Goal: Information Seeking & Learning: Learn about a topic

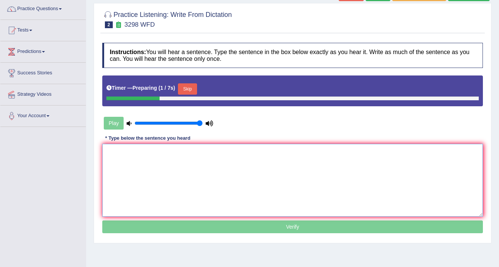
click at [166, 158] on textarea at bounding box center [292, 180] width 381 height 73
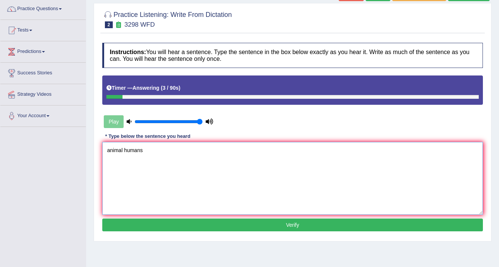
type textarea "animal humans"
click at [209, 222] on button "Verify" at bounding box center [292, 224] width 381 height 13
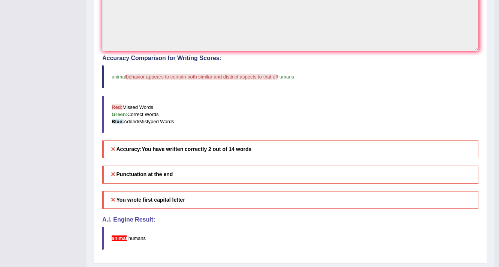
scroll to position [210, 0]
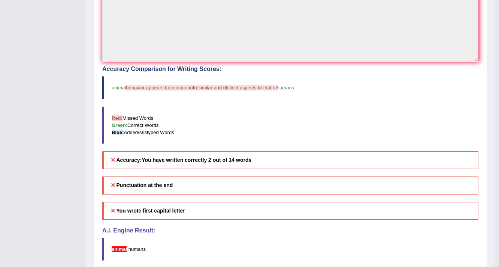
click at [120, 184] on h5 "Punctuation at the end" at bounding box center [290, 185] width 376 height 18
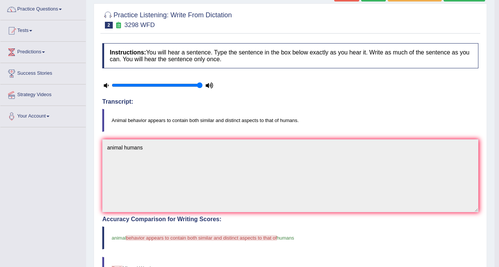
scroll to position [0, 0]
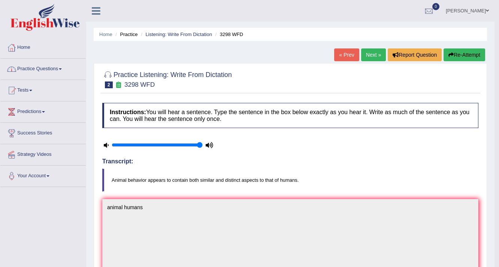
click at [55, 70] on link "Practice Questions" at bounding box center [42, 67] width 85 height 19
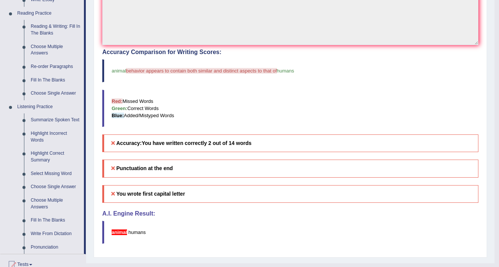
scroll to position [240, 0]
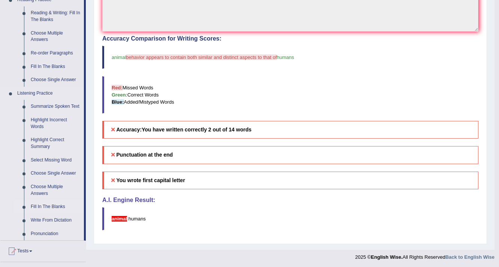
click at [42, 203] on link "Fill In The Blanks" at bounding box center [55, 206] width 57 height 13
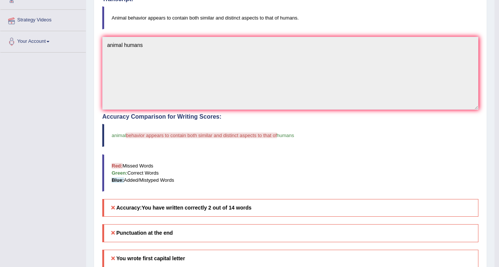
scroll to position [89, 0]
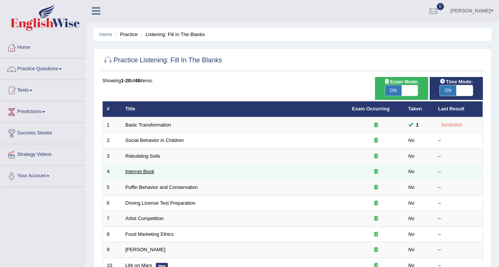
click at [127, 171] on link "Internet Book" at bounding box center [140, 171] width 29 height 6
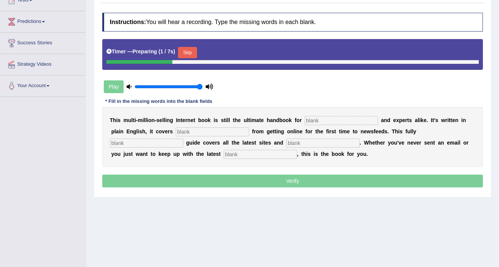
scroll to position [90, 0]
click at [321, 117] on input "text" at bounding box center [341, 120] width 73 height 9
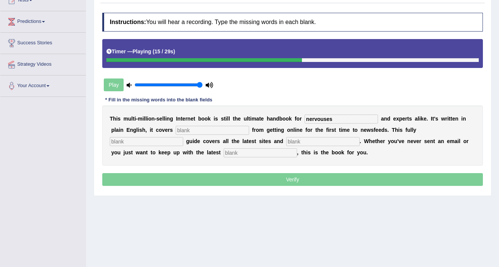
type input "nervouses"
click at [213, 129] on input "text" at bounding box center [212, 130] width 73 height 9
click at [133, 142] on input "text" at bounding box center [146, 141] width 73 height 9
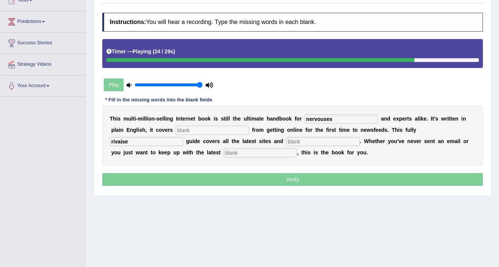
type input "rivaise"
click at [298, 142] on input "text" at bounding box center [322, 141] width 73 height 9
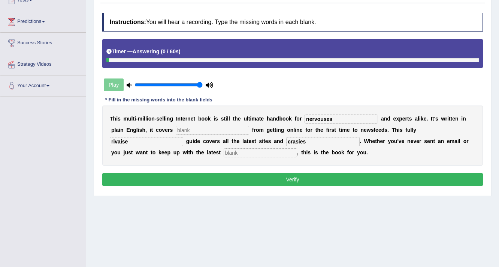
type input "crasies"
click at [300, 176] on button "Verify" at bounding box center [292, 179] width 381 height 13
click at [261, 148] on input "text" at bounding box center [260, 152] width 73 height 9
type input "s"
click at [235, 132] on input "text" at bounding box center [212, 130] width 73 height 9
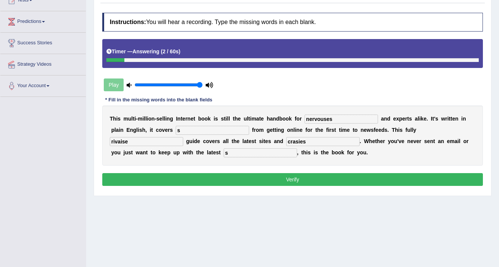
type input "s"
click at [254, 173] on button "Verify" at bounding box center [292, 179] width 381 height 13
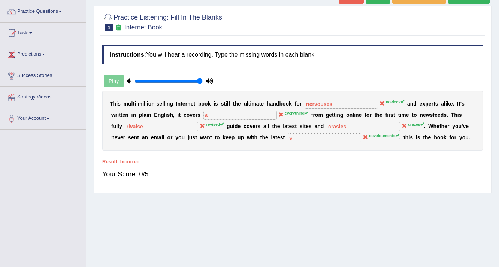
scroll to position [0, 0]
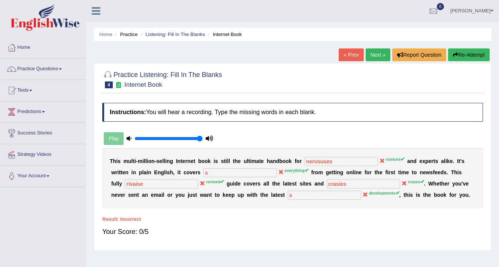
click at [384, 51] on link "Next »" at bounding box center [378, 54] width 25 height 13
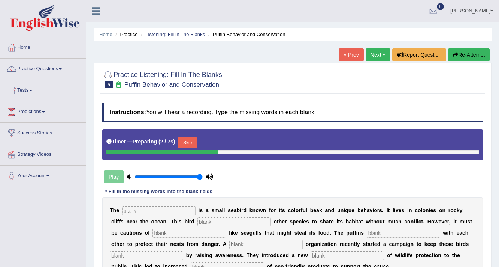
click at [148, 211] on input "text" at bounding box center [158, 210] width 73 height 9
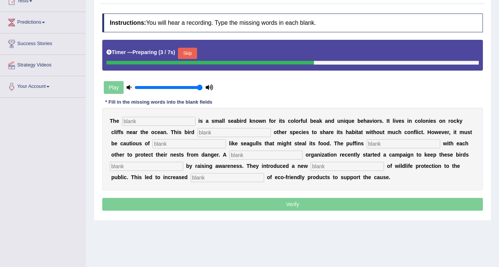
scroll to position [90, 0]
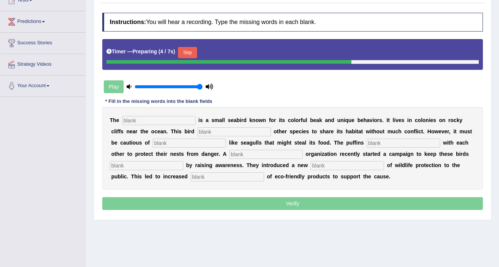
click at [156, 120] on input "text" at bounding box center [158, 120] width 73 height 9
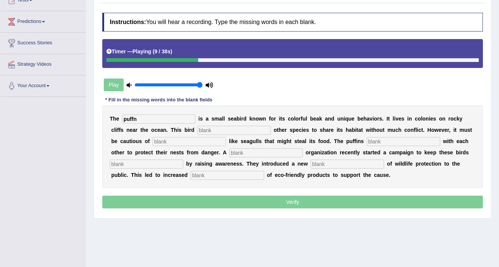
type input "puffn"
click at [212, 132] on input "text" at bounding box center [234, 130] width 73 height 9
type input "aloud"
click at [159, 141] on input "text" at bounding box center [189, 141] width 73 height 9
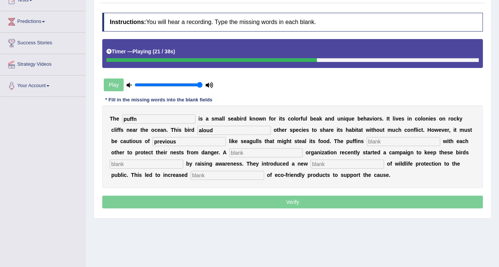
type input "previous"
click at [389, 140] on input "text" at bounding box center [403, 141] width 73 height 9
type input "colaborate"
click at [160, 159] on input "text" at bounding box center [146, 163] width 73 height 9
type input "save"
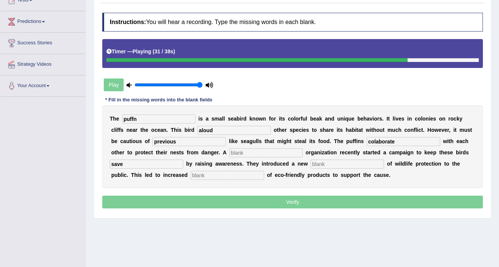
click at [332, 164] on input "text" at bounding box center [347, 163] width 73 height 9
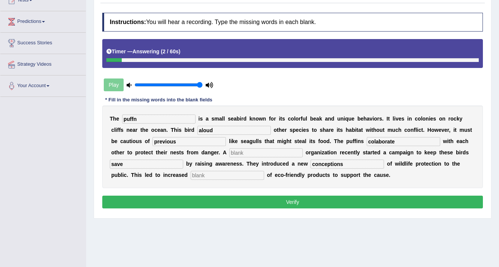
type input "conceptions"
click at [211, 174] on input "text" at bounding box center [227, 175] width 73 height 9
click at [253, 151] on input "text" at bounding box center [265, 152] width 73 height 9
type input "s"
click at [228, 177] on input "text" at bounding box center [227, 175] width 73 height 9
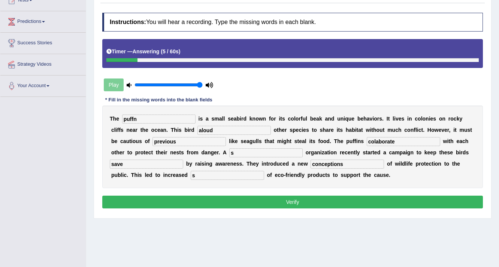
type input "s"
click at [228, 198] on button "Verify" at bounding box center [292, 201] width 381 height 13
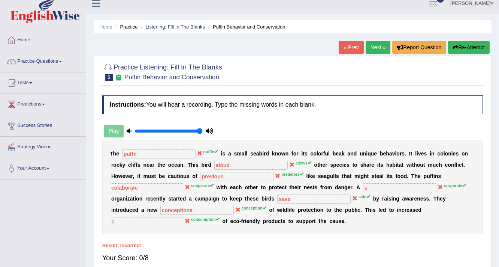
scroll to position [0, 0]
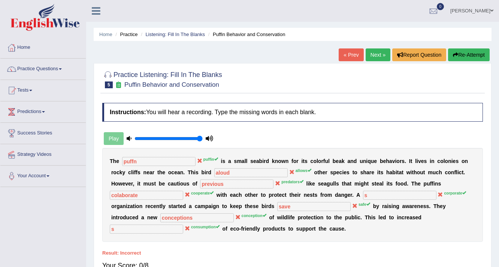
click at [371, 60] on link "Next »" at bounding box center [378, 54] width 25 height 13
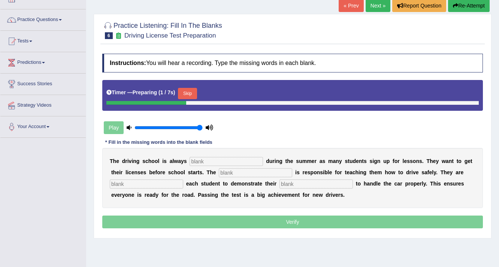
scroll to position [60, 0]
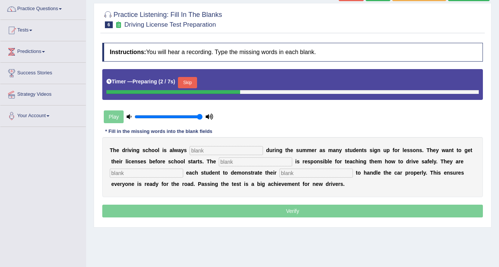
click at [197, 151] on input "text" at bounding box center [226, 150] width 73 height 9
click at [217, 151] on input "text" at bounding box center [226, 150] width 73 height 9
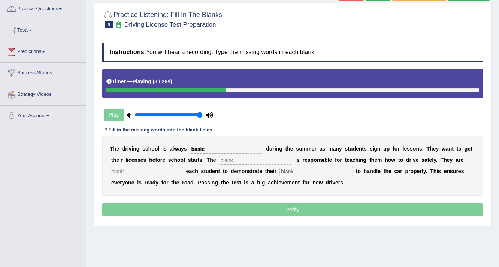
type input "basic"
click at [234, 160] on input "text" at bounding box center [255, 160] width 73 height 9
type input "extractor"
click at [156, 172] on input "text" at bounding box center [146, 171] width 73 height 9
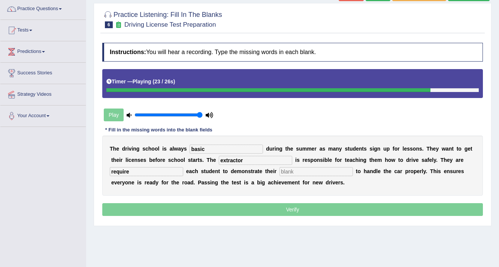
type input "require"
click at [304, 172] on input "text" at bounding box center [316, 171] width 73 height 9
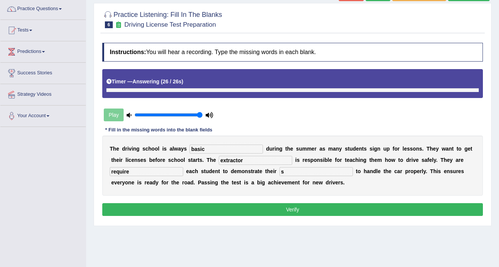
type input "s"
click at [284, 206] on button "Verify" at bounding box center [292, 209] width 381 height 13
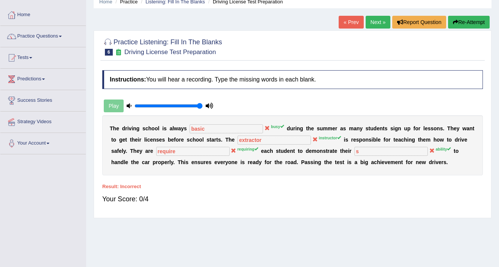
scroll to position [0, 0]
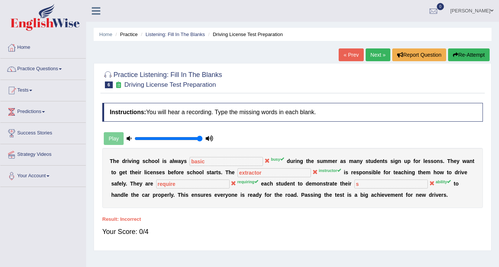
click at [371, 55] on link "Next »" at bounding box center [378, 54] width 25 height 13
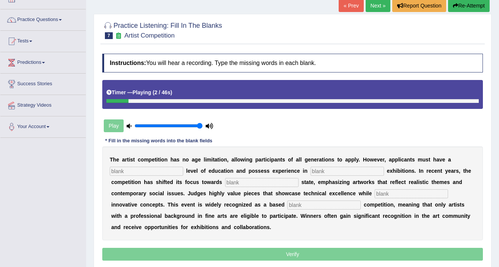
scroll to position [60, 0]
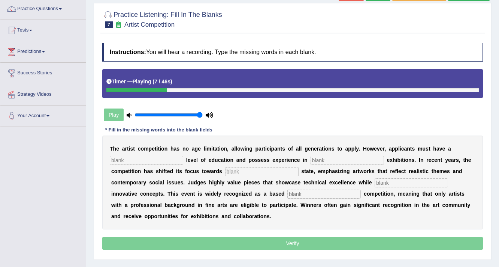
click at [163, 157] on input "text" at bounding box center [146, 160] width 73 height 9
type input "gradued"
click at [320, 157] on input "text" at bounding box center [347, 160] width 73 height 9
type input "scoples"
click at [234, 169] on input "text" at bounding box center [261, 171] width 73 height 9
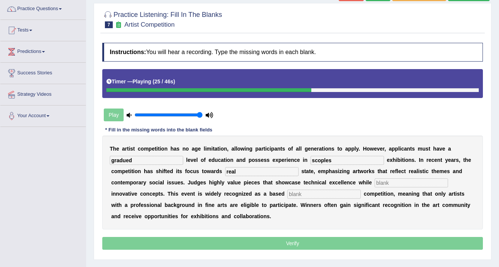
type input "real"
click at [390, 180] on input "text" at bounding box center [411, 182] width 73 height 9
type input "corparetu"
click at [321, 195] on input "text" at bounding box center [323, 193] width 73 height 9
type input "meaning"
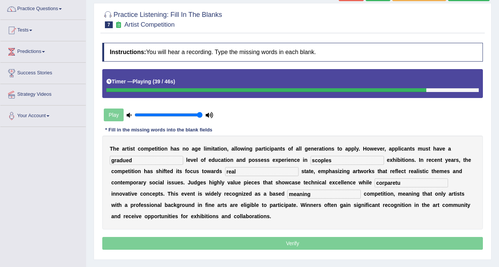
click at [412, 183] on input "corparetu" at bounding box center [411, 182] width 73 height 9
click at [393, 181] on input "corporate" at bounding box center [411, 182] width 73 height 9
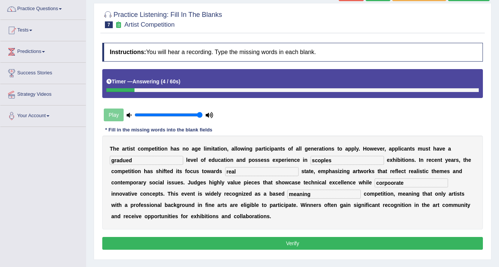
click at [383, 181] on input "corpoorate" at bounding box center [411, 182] width 73 height 9
type input "coorporate"
click at [369, 238] on button "Verify" at bounding box center [292, 243] width 381 height 13
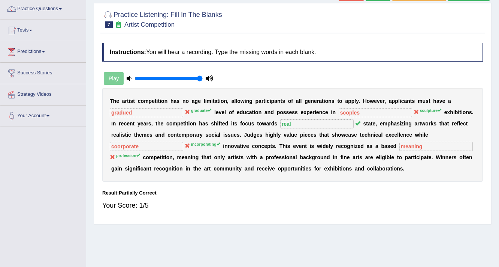
scroll to position [0, 0]
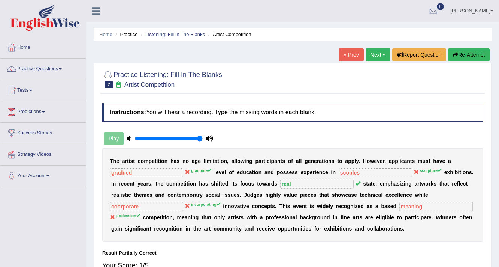
click at [374, 56] on link "Next »" at bounding box center [378, 54] width 25 height 13
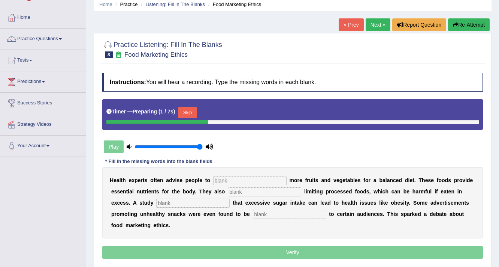
click at [239, 184] on div "H e a l t h e x p e r t s o f t e n a d v i s e p e o p l e t o m o r e f r u i…" at bounding box center [292, 202] width 381 height 71
click at [244, 177] on input "text" at bounding box center [249, 180] width 73 height 9
click at [238, 181] on input "text" at bounding box center [249, 180] width 73 height 9
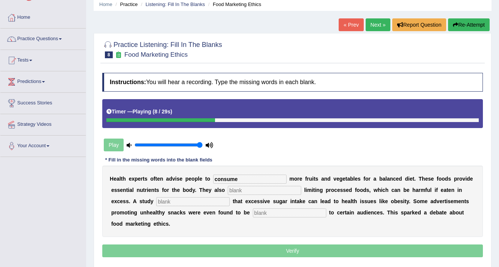
type input "consume"
click at [235, 188] on input "text" at bounding box center [264, 190] width 73 height 9
type input "recomented"
click at [170, 203] on input "text" at bounding box center [192, 201] width 73 height 9
type input "died"
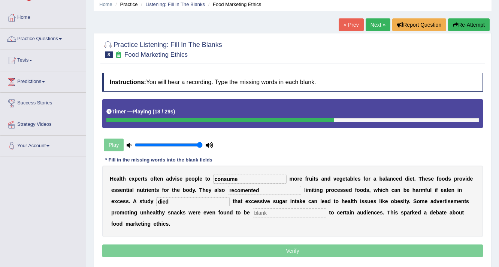
click at [288, 213] on input "text" at bounding box center [289, 212] width 73 height 9
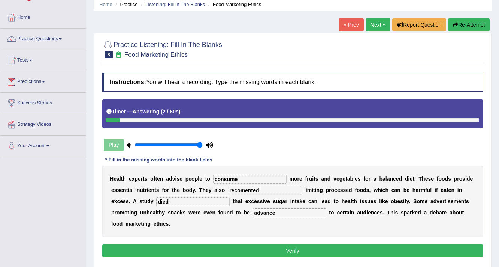
drag, startPoint x: 286, startPoint y: 213, endPoint x: 244, endPoint y: 211, distance: 41.3
click at [246, 212] on div "H e a l t h e x p e r t s o f t e n a d v i s e p e o p l e t o consume m o r e…" at bounding box center [292, 200] width 381 height 71
drag, startPoint x: 277, startPoint y: 212, endPoint x: 253, endPoint y: 216, distance: 24.2
click at [253, 216] on input "ofency" at bounding box center [289, 212] width 73 height 9
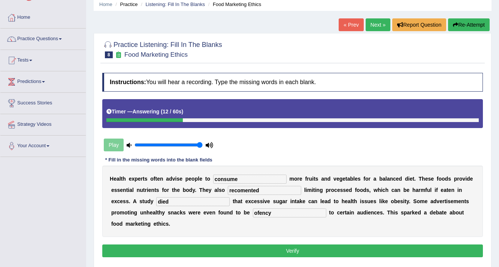
drag, startPoint x: 270, startPoint y: 215, endPoint x: 225, endPoint y: 211, distance: 45.5
click at [225, 211] on div "H e a l t h e x p e r t s o f t e n a d v i s e p e o p l e t o consume m o r e…" at bounding box center [292, 200] width 381 height 71
type input "ofency"
drag, startPoint x: 243, startPoint y: 178, endPoint x: 208, endPoint y: 183, distance: 34.8
click at [208, 183] on div "H e a l t h e x p e r t s o f t e n a d v i s e p e o p l e t o consume m o r e…" at bounding box center [292, 200] width 381 height 71
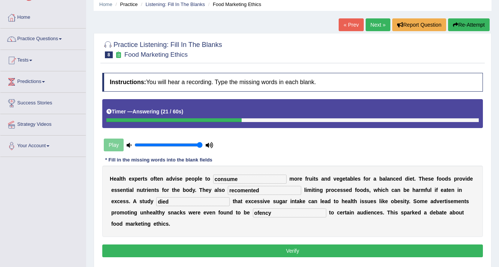
click at [247, 178] on input "consume" at bounding box center [249, 178] width 73 height 9
drag, startPoint x: 277, startPoint y: 213, endPoint x: 215, endPoint y: 204, distance: 62.0
click at [215, 204] on div "H e a l t h e x p e r t s o f t e n a d v i s e p e o p l e t o consume m o r e…" at bounding box center [292, 200] width 381 height 71
click at [288, 259] on div "Instructions: You will hear a recording. Type the missing words in each blank. …" at bounding box center [292, 165] width 385 height 193
click at [290, 250] on button "Verify" at bounding box center [292, 250] width 381 height 13
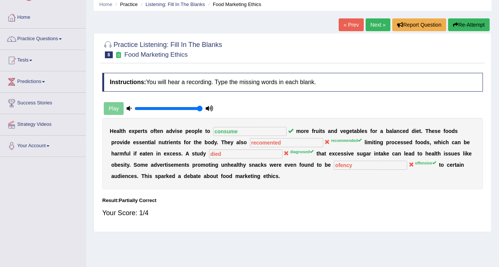
click at [325, 199] on div "Result:" at bounding box center [292, 199] width 381 height 7
click at [240, 135] on div "H e a l t h e x p e r t s o f t e n a d v i s e p e o p l e t o consume m o r e…" at bounding box center [292, 153] width 381 height 71
click at [292, 156] on div "H e a l t h e x p e r t s o f t e n a d v i s e p e o p l e t o consume m o r e…" at bounding box center [292, 153] width 381 height 71
click at [374, 24] on link "Next »" at bounding box center [378, 24] width 25 height 13
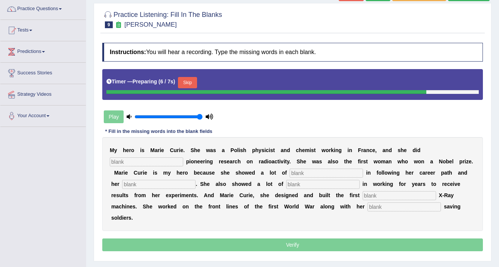
click at [152, 163] on input "text" at bounding box center [146, 161] width 73 height 9
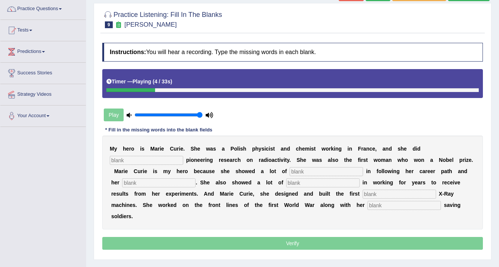
click at [153, 161] on input "text" at bounding box center [146, 160] width 73 height 9
type input "conduct"
click at [335, 169] on input "text" at bounding box center [326, 171] width 73 height 9
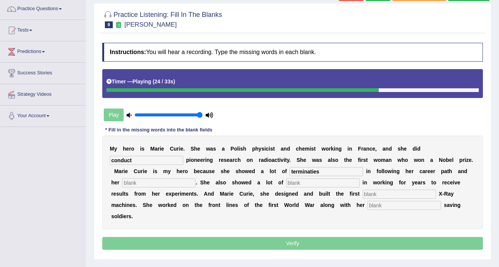
type input "terminaties"
click at [298, 181] on input "text" at bounding box center [322, 182] width 73 height 9
type input "s"
click at [157, 178] on input "text" at bounding box center [158, 182] width 73 height 9
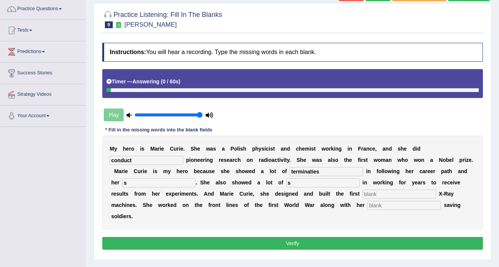
type input "s"
click at [372, 193] on input "text" at bounding box center [399, 193] width 73 height 9
type input "s"
click at [378, 202] on input "text" at bounding box center [404, 205] width 73 height 9
type input "s"
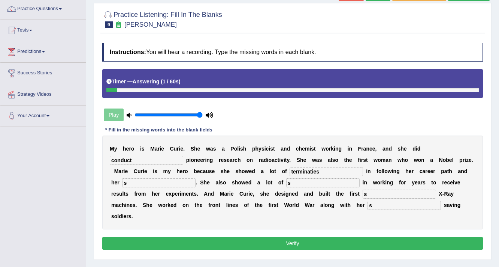
click at [359, 237] on button "Verify" at bounding box center [292, 243] width 381 height 13
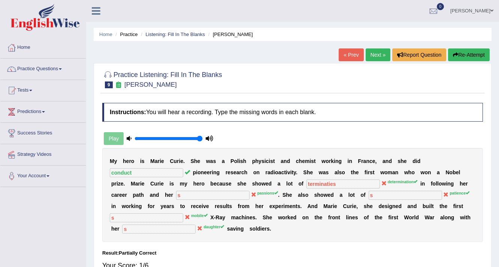
click at [379, 49] on link "Next »" at bounding box center [378, 54] width 25 height 13
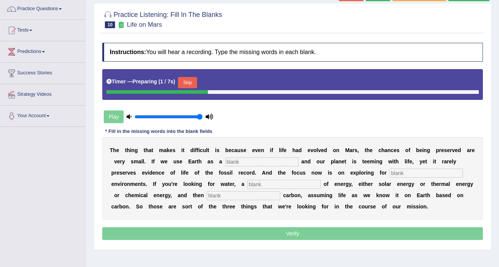
click at [236, 163] on input "text" at bounding box center [261, 161] width 73 height 9
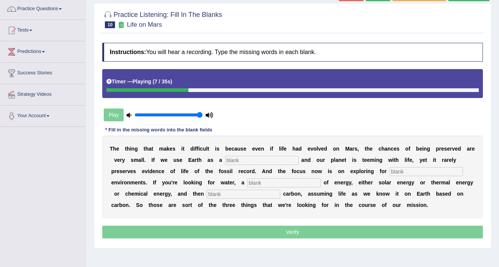
click at [241, 160] on input "text" at bounding box center [261, 160] width 73 height 9
type input "refencs"
click at [267, 182] on input "text" at bounding box center [283, 182] width 73 height 9
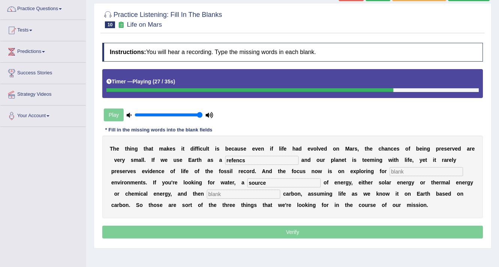
type input "source"
click at [228, 193] on input "text" at bounding box center [243, 193] width 73 height 9
type input "organic"
click at [397, 169] on input "text" at bounding box center [426, 171] width 73 height 9
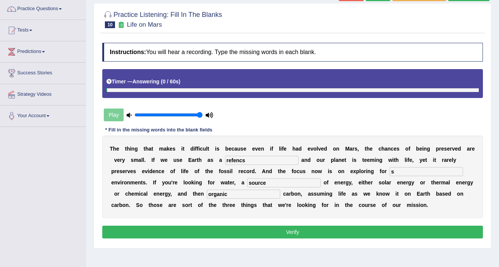
type input "s"
click at [247, 229] on button "Verify" at bounding box center [292, 231] width 381 height 13
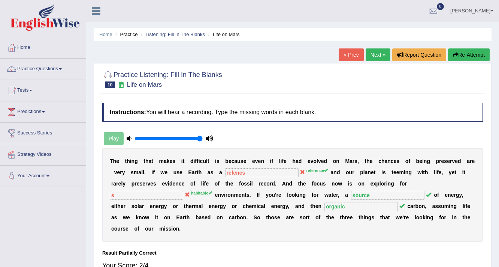
click at [366, 56] on link "Next »" at bounding box center [378, 54] width 25 height 13
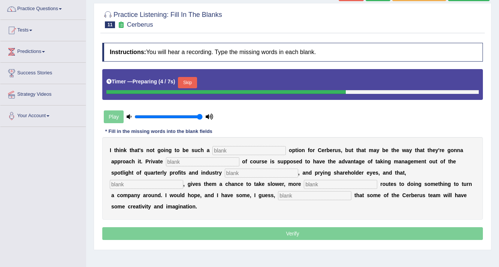
click at [238, 147] on input "text" at bounding box center [249, 150] width 73 height 9
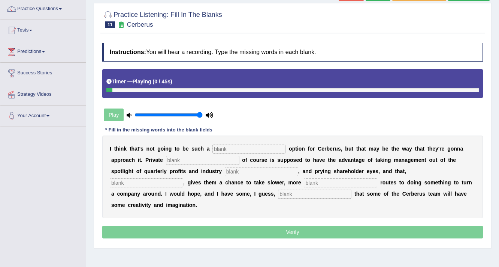
click at [238, 149] on input "text" at bounding box center [249, 148] width 73 height 9
type input "aviable"
click at [177, 159] on input "text" at bounding box center [202, 160] width 73 height 9
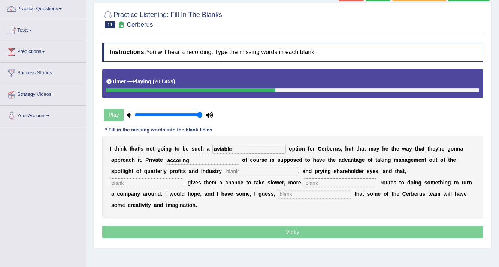
type input "accoring"
click at [237, 171] on input "text" at bounding box center [261, 171] width 73 height 9
click at [257, 171] on input "text" at bounding box center [261, 171] width 73 height 9
type input "analystv"
click at [174, 182] on input "text" at bounding box center [146, 182] width 73 height 9
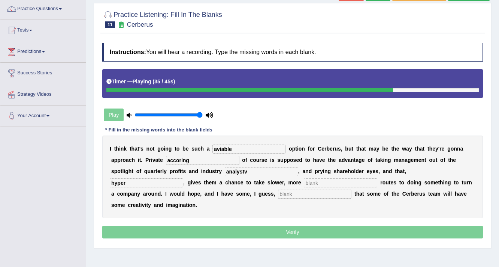
type input "hyper"
click at [320, 181] on input "text" at bounding box center [340, 182] width 73 height 9
type input "roots"
click at [301, 192] on input "text" at bounding box center [314, 193] width 73 height 9
type input "up"
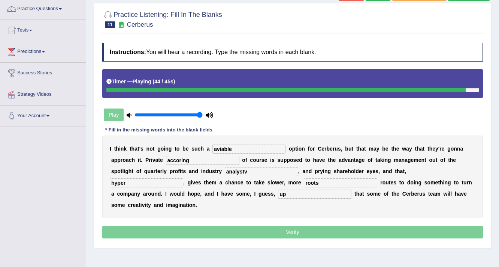
click at [261, 168] on input "analystv" at bounding box center [261, 171] width 73 height 9
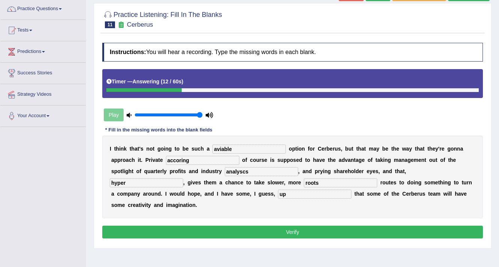
type input "analyscs"
click at [193, 157] on input "accoring" at bounding box center [202, 160] width 73 height 9
click at [302, 229] on button "Verify" at bounding box center [292, 231] width 381 height 13
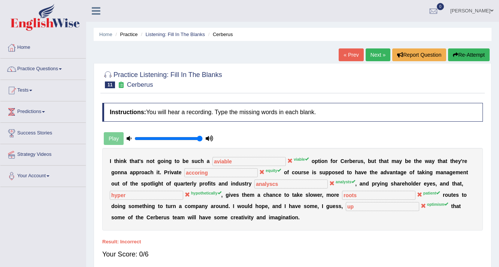
click at [376, 57] on link "Next »" at bounding box center [378, 54] width 25 height 13
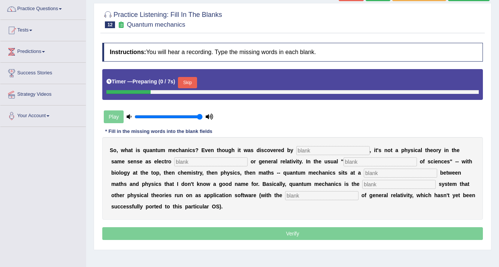
scroll to position [60, 0]
click at [325, 150] on input "text" at bounding box center [332, 150] width 73 height 9
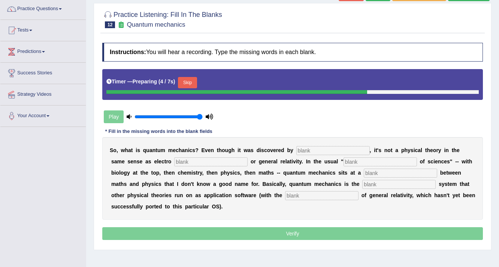
click at [324, 148] on input "text" at bounding box center [332, 150] width 73 height 9
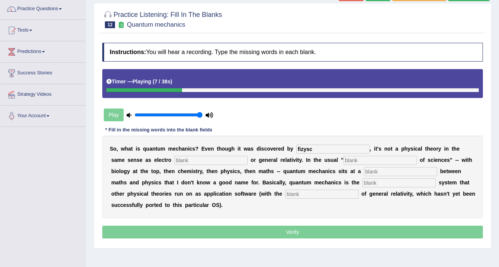
type input "fizysc"
click at [215, 159] on input "text" at bounding box center [210, 160] width 73 height 9
type input "magatizm"
click at [358, 158] on input "text" at bounding box center [380, 160] width 73 height 9
type input "s"
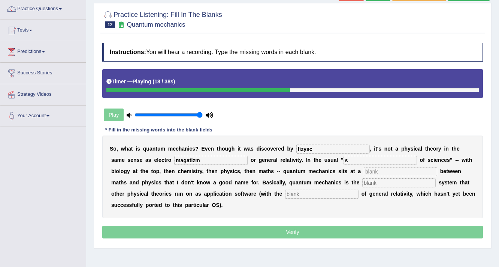
click at [376, 171] on input "text" at bounding box center [400, 171] width 73 height 9
type input "level"
click at [370, 181] on input "text" at bounding box center [398, 182] width 73 height 9
type input "upper"
click at [316, 193] on input "text" at bounding box center [321, 193] width 73 height 9
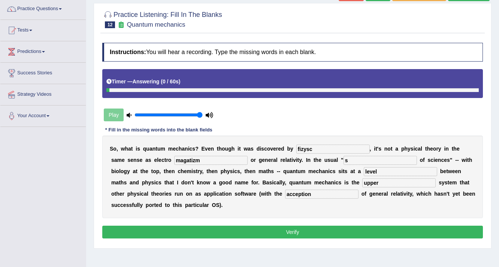
type input "acception"
click at [320, 145] on input "fizysc" at bounding box center [332, 148] width 73 height 9
type input "fizycs"
click at [335, 228] on button "Verify" at bounding box center [292, 231] width 381 height 13
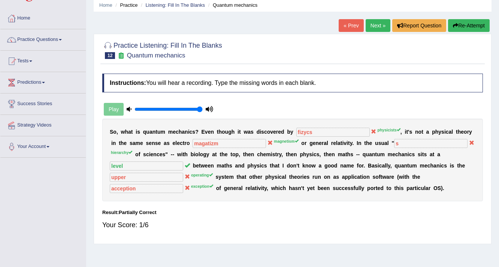
scroll to position [0, 0]
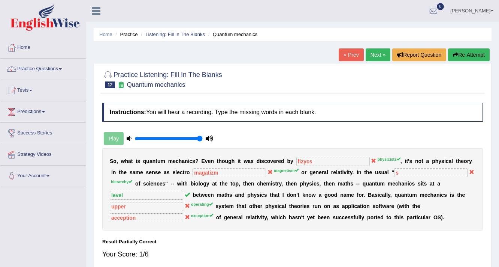
click at [378, 54] on link "Next »" at bounding box center [378, 54] width 25 height 13
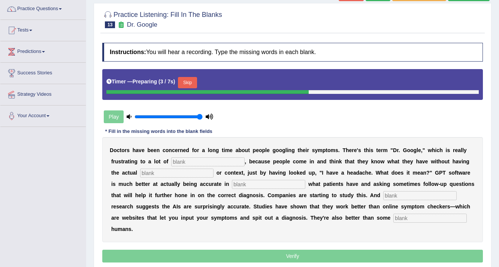
click at [177, 161] on input "text" at bounding box center [207, 161] width 73 height 9
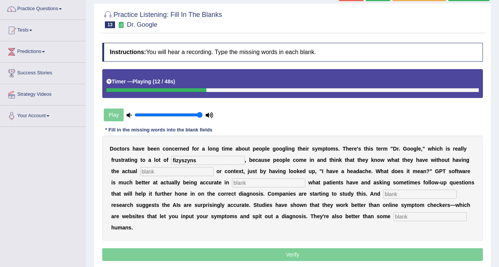
type input "fizyszyns"
click at [174, 172] on input "text" at bounding box center [176, 171] width 73 height 9
type input "expertise"
click at [246, 181] on input "text" at bounding box center [268, 182] width 73 height 9
click at [246, 179] on input "text" at bounding box center [268, 182] width 73 height 9
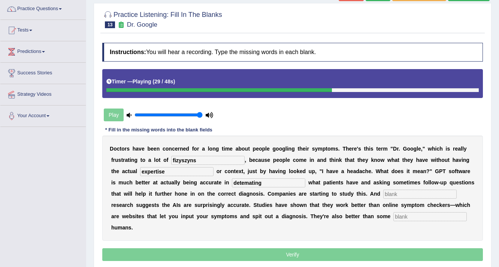
type input "detemating"
click at [404, 192] on input "text" at bounding box center [419, 193] width 73 height 9
click at [400, 193] on input "text" at bounding box center [419, 193] width 73 height 9
type input "primary"
click at [417, 213] on input "text" at bounding box center [430, 216] width 73 height 9
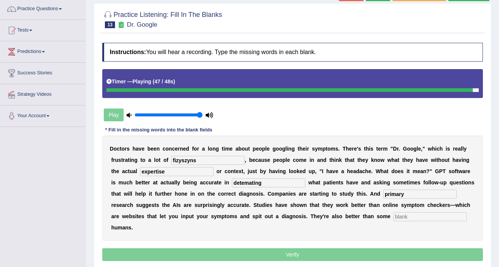
click at [409, 216] on input "text" at bounding box center [430, 216] width 73 height 9
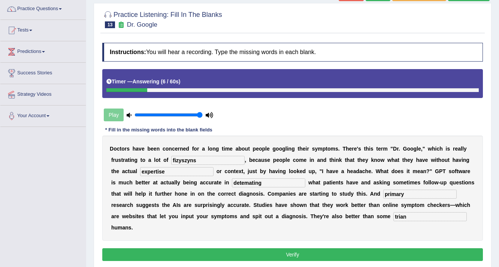
type input "trian"
drag, startPoint x: 267, startPoint y: 181, endPoint x: 251, endPoint y: 184, distance: 16.1
click at [251, 184] on input "detemating" at bounding box center [268, 182] width 73 height 9
type input "detemetainning"
drag, startPoint x: 200, startPoint y: 161, endPoint x: 212, endPoint y: 159, distance: 12.1
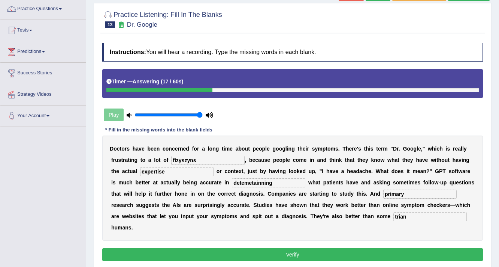
click at [210, 159] on input "fizyszyns" at bounding box center [207, 160] width 73 height 9
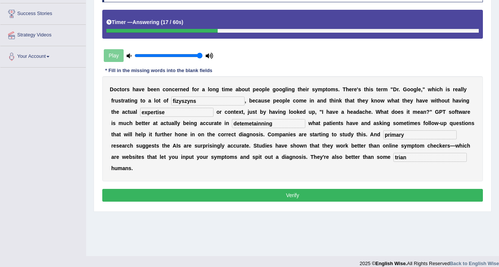
scroll to position [120, 0]
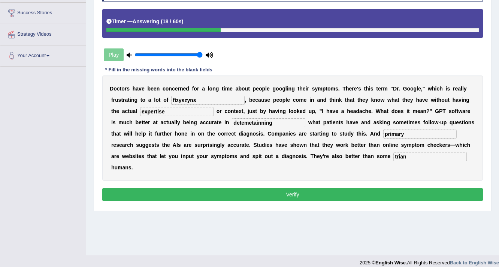
click at [272, 192] on button "Verify" at bounding box center [292, 194] width 381 height 13
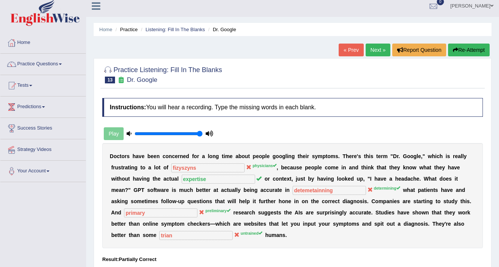
scroll to position [0, 0]
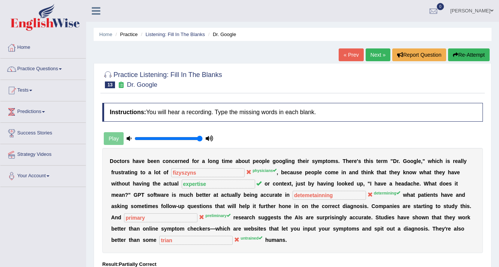
click at [373, 53] on link "Next »" at bounding box center [378, 54] width 25 height 13
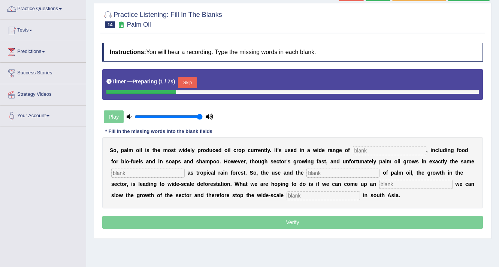
click at [170, 172] on input "text" at bounding box center [147, 172] width 73 height 9
click at [368, 150] on input "text" at bounding box center [389, 150] width 73 height 9
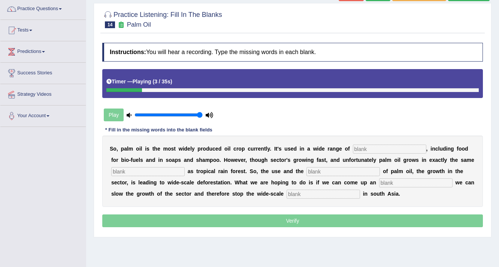
click at [370, 149] on input "text" at bounding box center [389, 148] width 73 height 9
type input "industries"
click at [163, 169] on input "text" at bounding box center [147, 171] width 73 height 9
click at [151, 169] on input "text" at bounding box center [147, 171] width 73 height 9
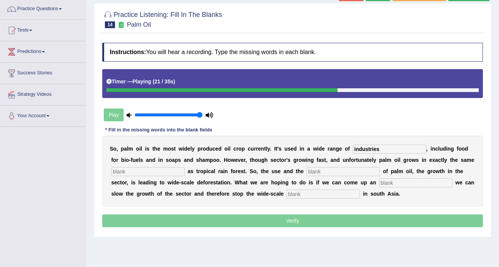
click at [326, 171] on input "text" at bounding box center [343, 171] width 73 height 9
type input "developed"
click at [302, 193] on input "text" at bounding box center [323, 193] width 73 height 9
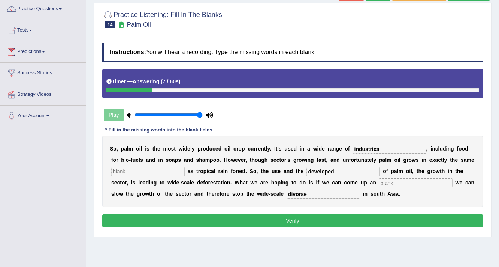
type input "divorse"
click at [382, 178] on input "text" at bounding box center [415, 182] width 73 height 9
type input "s"
click at [151, 167] on input "text" at bounding box center [147, 171] width 73 height 9
type input "s"
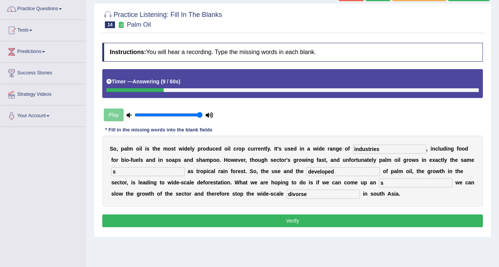
click at [150, 215] on button "Verify" at bounding box center [292, 220] width 381 height 13
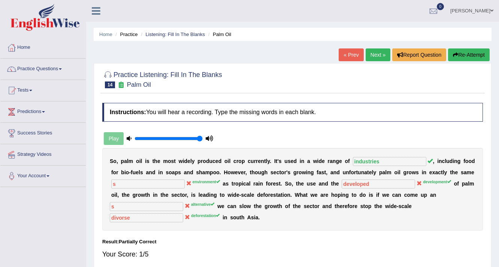
click at [374, 59] on link "Next »" at bounding box center [378, 54] width 25 height 13
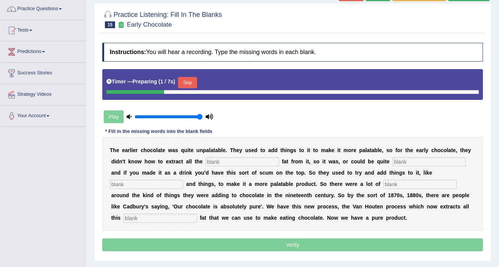
scroll to position [60, 0]
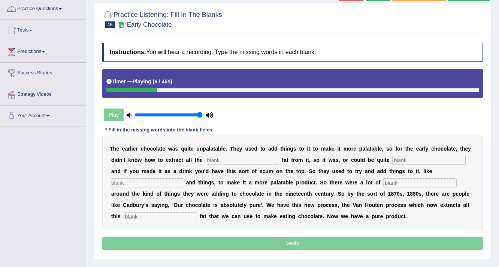
click at [208, 161] on input "text" at bounding box center [242, 160] width 73 height 9
type input "coco"
click at [399, 160] on input "text" at bounding box center [428, 160] width 73 height 9
drag, startPoint x: 147, startPoint y: 170, endPoint x: 310, endPoint y: 171, distance: 162.7
click at [310, 171] on div "T h e e a r l i e r c h o c o l a t e w a s q u i t e u n p a l a t a b l e . T…" at bounding box center [292, 182] width 381 height 94
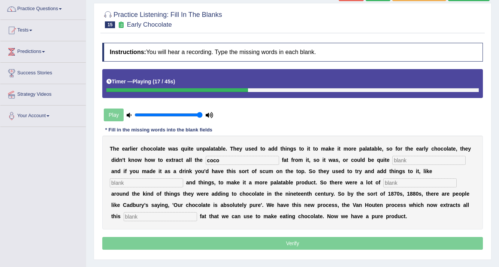
click at [293, 172] on b at bounding box center [294, 171] width 3 height 6
click at [404, 181] on input "text" at bounding box center [419, 182] width 73 height 9
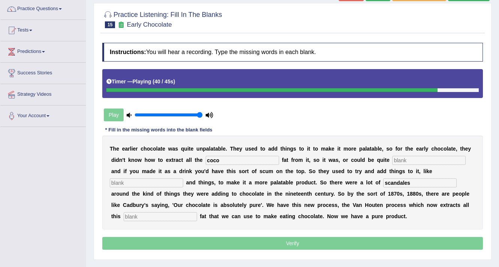
type input "scandales"
click at [131, 215] on input "text" at bounding box center [160, 216] width 73 height 9
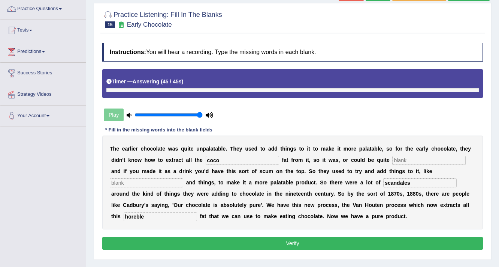
type input "horeble"
drag, startPoint x: 234, startPoint y: 161, endPoint x: 237, endPoint y: 171, distance: 10.9
click at [234, 160] on input "coco" at bounding box center [242, 160] width 73 height 9
click at [238, 238] on button "Verify" at bounding box center [292, 243] width 381 height 13
click at [147, 183] on input "text" at bounding box center [146, 182] width 73 height 9
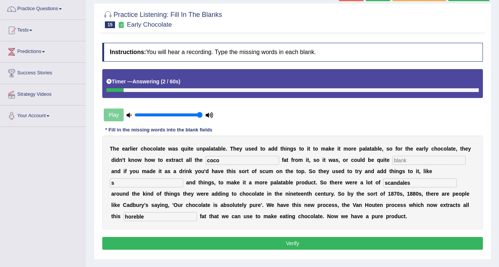
type input "s"
click at [167, 240] on button "Verify" at bounding box center [292, 243] width 381 height 13
click at [406, 157] on input "text" at bounding box center [428, 160] width 73 height 9
type input "s"
click at [325, 247] on button "Verify" at bounding box center [292, 243] width 381 height 13
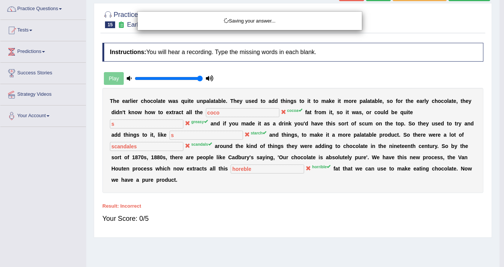
click at [322, 241] on div "Saving your answer..." at bounding box center [252, 133] width 504 height 267
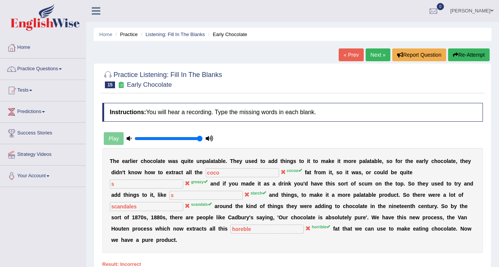
scroll to position [0, 0]
click at [376, 57] on link "Next »" at bounding box center [378, 54] width 25 height 13
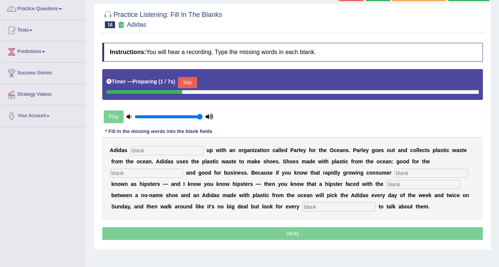
click at [153, 151] on input "text" at bounding box center [166, 150] width 73 height 9
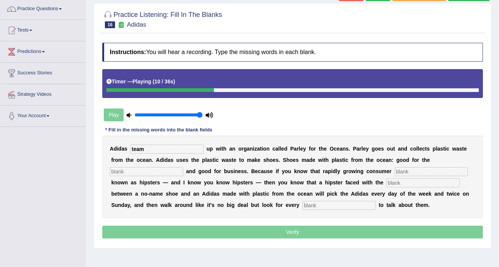
type input "team"
click at [164, 169] on input "text" at bounding box center [146, 171] width 73 height 9
click at [150, 172] on input "text" at bounding box center [146, 171] width 73 height 9
type input "edviroment"
click at [411, 171] on input "text" at bounding box center [431, 171] width 73 height 9
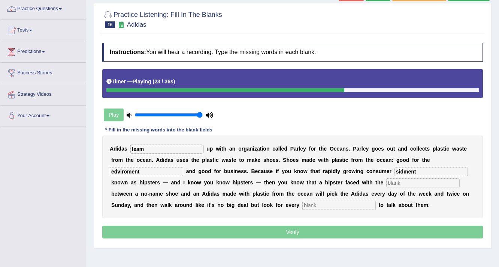
type input "sidment"
click at [395, 184] on input "text" at bounding box center [422, 182] width 73 height 9
type input "choice"
click at [318, 204] on input "text" at bounding box center [338, 205] width 73 height 9
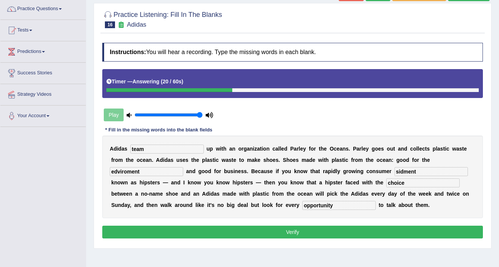
type input "opportunity"
click at [148, 229] on button "Verify" at bounding box center [292, 231] width 381 height 13
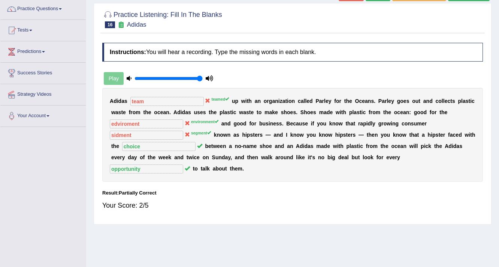
scroll to position [30, 0]
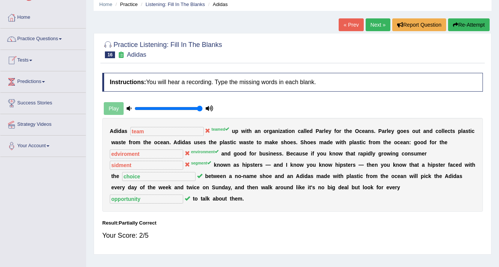
click at [375, 27] on link "Next »" at bounding box center [378, 24] width 25 height 13
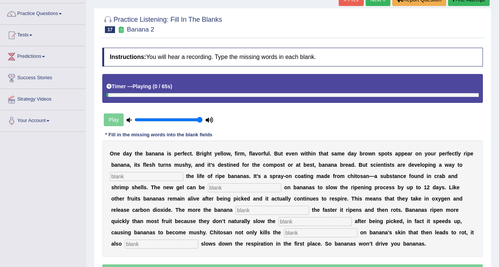
scroll to position [90, 0]
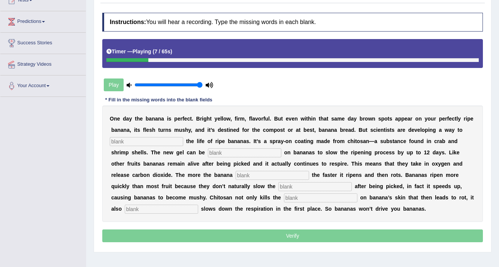
click at [156, 142] on input "text" at bounding box center [146, 141] width 73 height 9
type input "extend"
click at [267, 153] on input "text" at bounding box center [244, 152] width 73 height 9
click at [228, 151] on input "text" at bounding box center [244, 152] width 73 height 9
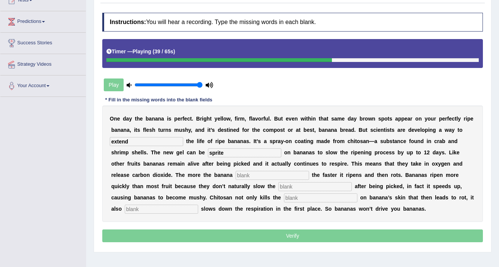
type input "sprite"
click at [255, 175] on input "text" at bounding box center [272, 175] width 73 height 9
type input "breads"
click at [279, 186] on input "text" at bounding box center [315, 186] width 73 height 9
type input "res"
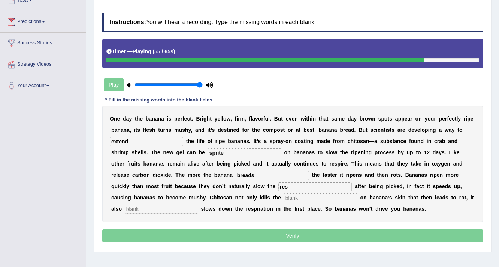
click at [284, 196] on input "text" at bounding box center [320, 197] width 73 height 9
type input "balter"
click at [145, 207] on input "text" at bounding box center [161, 208] width 73 height 9
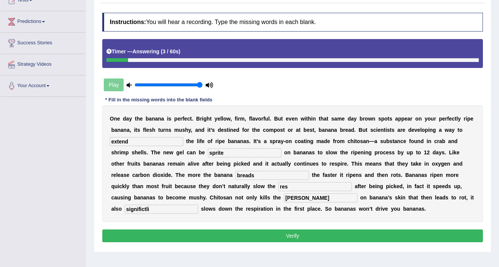
type input "significtli"
click at [284, 198] on input "balter" at bounding box center [320, 197] width 73 height 9
type input "bacteries"
click at [142, 210] on input "significtli" at bounding box center [161, 208] width 73 height 9
type input "significtlly"
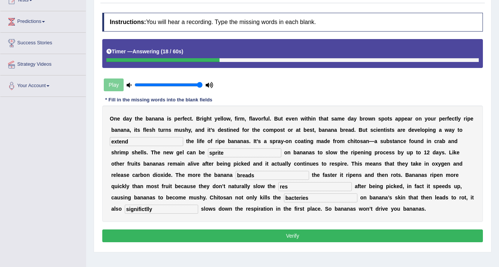
click at [262, 229] on button "Verify" at bounding box center [292, 235] width 381 height 13
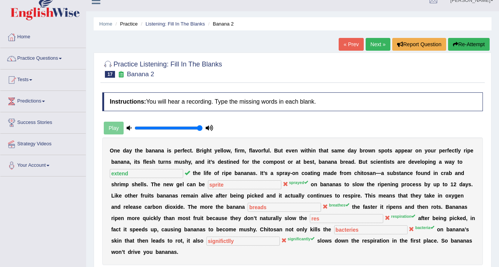
scroll to position [0, 0]
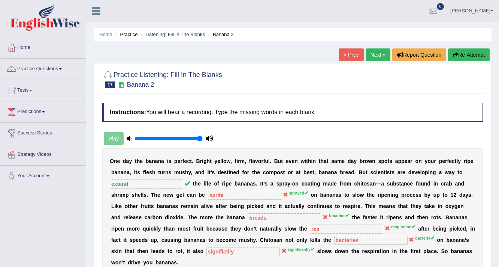
click at [370, 54] on link "Next »" at bounding box center [378, 54] width 25 height 13
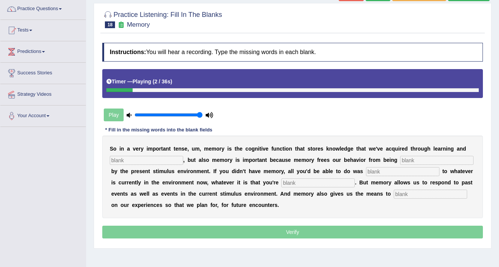
click at [167, 161] on input "text" at bounding box center [146, 160] width 73 height 9
type input "perception"
click at [407, 162] on input "text" at bounding box center [436, 160] width 73 height 9
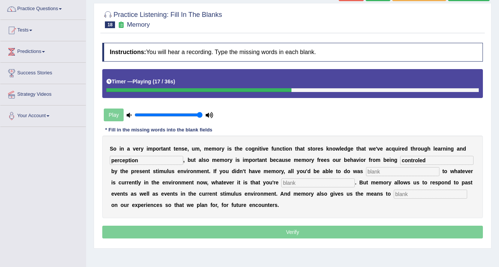
type input "controled"
click at [382, 170] on input "text" at bounding box center [402, 171] width 73 height 9
type input "react"
click at [297, 180] on input "text" at bounding box center [318, 182] width 73 height 9
type input "expitence"
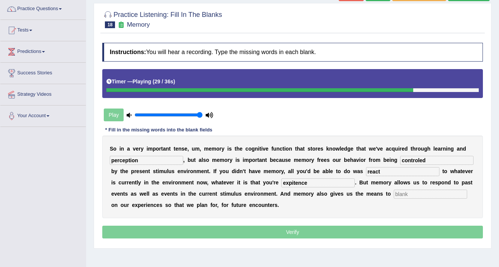
click at [405, 192] on input "text" at bounding box center [430, 193] width 73 height 9
type input "reflect"
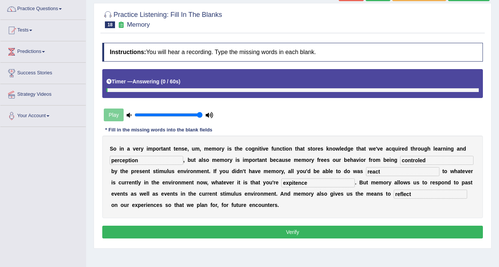
drag, startPoint x: 312, startPoint y: 181, endPoint x: 294, endPoint y: 188, distance: 19.7
click at [294, 188] on div "S o i n a v e r y i m p o r t a n t t e n s e , u m , m e m o r y i s t h e c o…" at bounding box center [292, 176] width 381 height 82
type input "expiriance"
click at [279, 229] on button "Verify" at bounding box center [292, 231] width 381 height 13
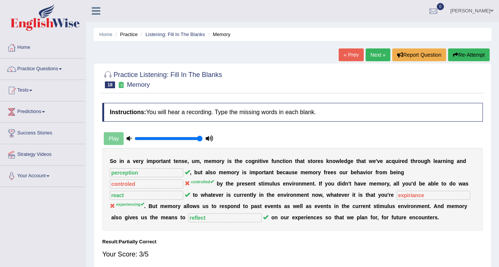
click at [470, 12] on link "[PERSON_NAME]" at bounding box center [472, 9] width 54 height 19
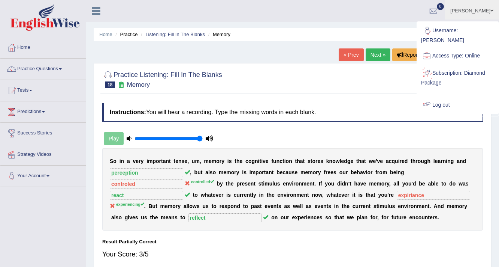
click at [433, 96] on link "Log out" at bounding box center [458, 104] width 81 height 17
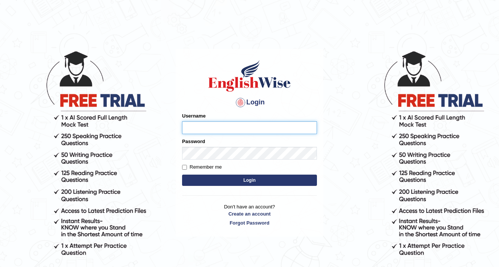
click at [196, 124] on input "Username" at bounding box center [249, 127] width 135 height 13
type input "[PERSON_NAME]"
click at [208, 182] on button "Login" at bounding box center [249, 179] width 135 height 11
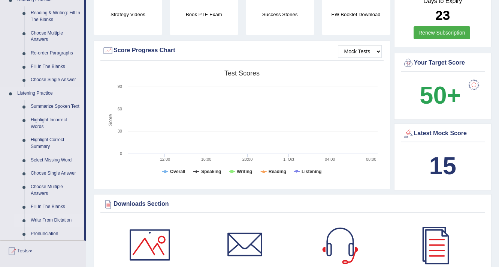
click at [46, 219] on link "Write From Dictation" at bounding box center [55, 219] width 57 height 13
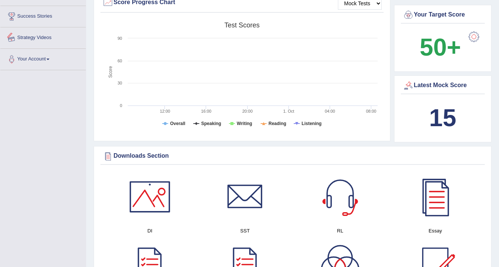
scroll to position [476, 0]
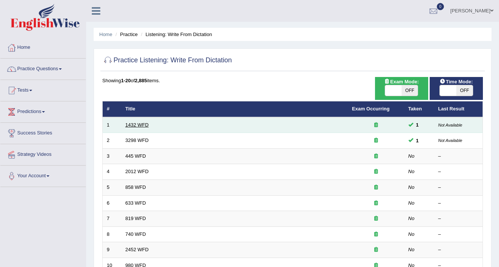
click at [138, 124] on link "1432 WFD" at bounding box center [137, 125] width 23 height 6
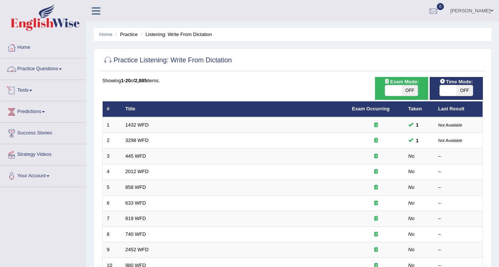
click at [47, 69] on link "Practice Questions" at bounding box center [42, 67] width 85 height 19
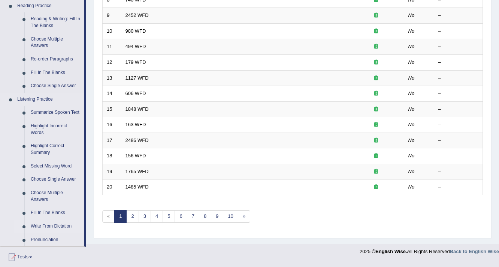
scroll to position [300, 0]
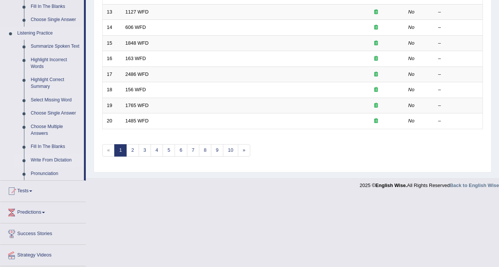
click at [64, 160] on link "Write From Dictation" at bounding box center [55, 159] width 57 height 13
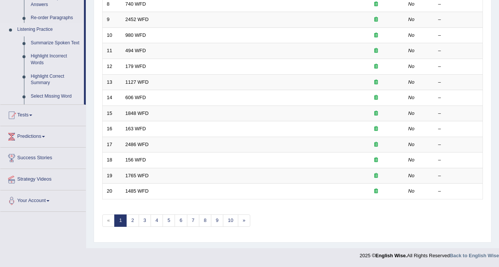
scroll to position [228, 0]
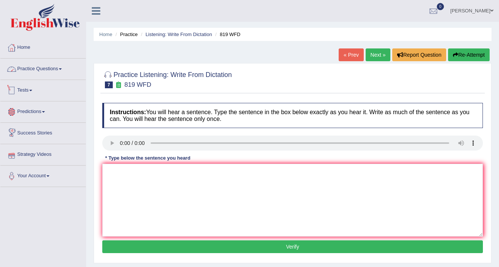
click at [42, 65] on link "Practice Questions" at bounding box center [42, 67] width 85 height 19
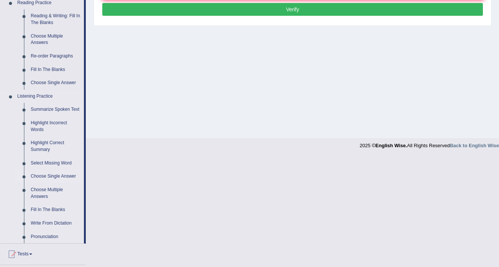
scroll to position [240, 0]
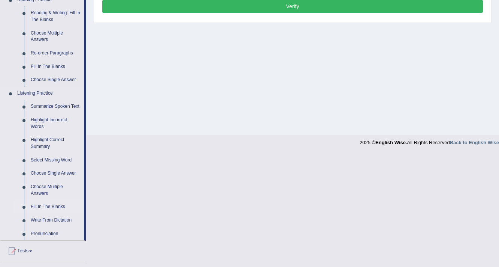
click at [50, 207] on link "Fill In The Blanks" at bounding box center [55, 206] width 57 height 13
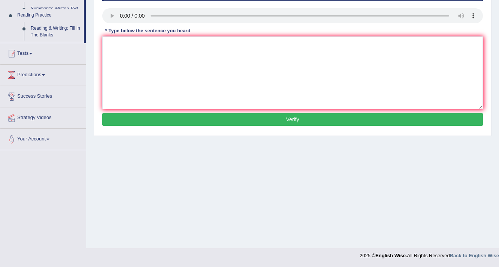
scroll to position [127, 0]
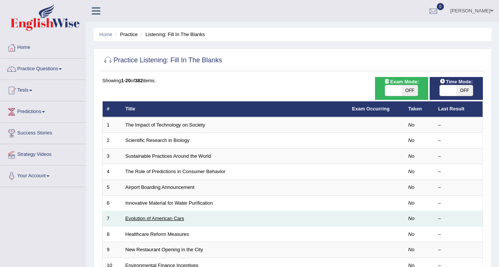
click at [144, 217] on link "Evolution of American Cars" at bounding box center [155, 218] width 59 height 6
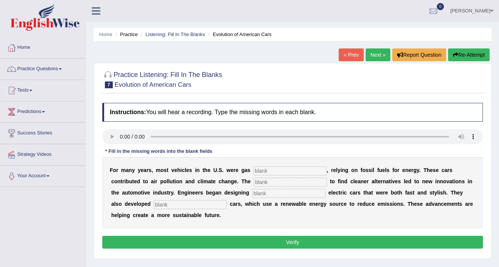
click at [61, 72] on link "Practice Questions" at bounding box center [42, 67] width 85 height 19
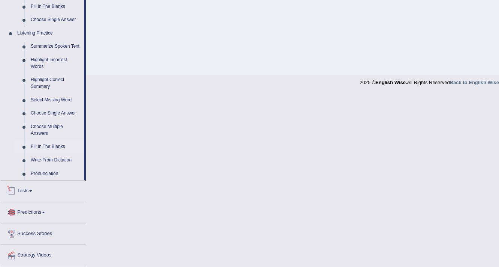
click at [54, 144] on link "Fill In The Blanks" at bounding box center [55, 146] width 57 height 13
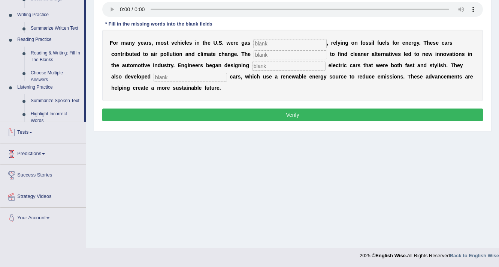
scroll to position [127, 0]
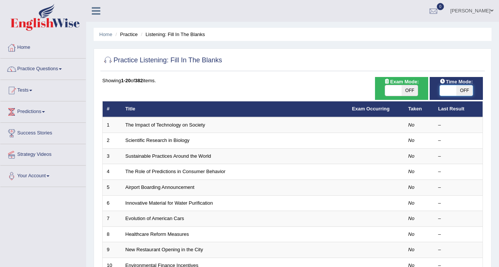
click at [448, 90] on span at bounding box center [448, 90] width 16 height 10
checkbox input "true"
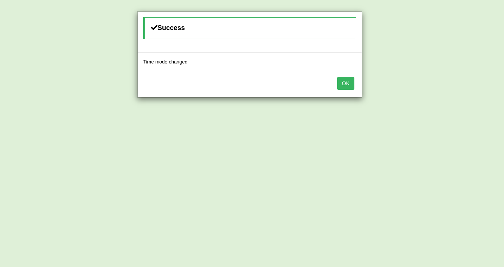
click at [342, 82] on button "OK" at bounding box center [345, 83] width 17 height 13
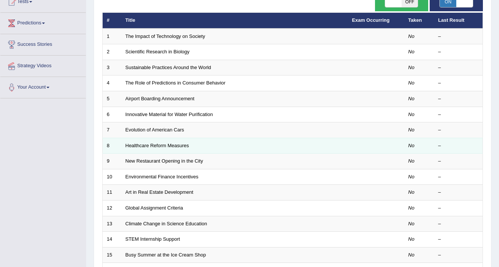
scroll to position [120, 0]
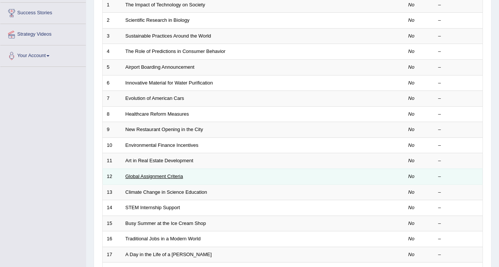
click at [137, 176] on link "Global Assignment Criteria" at bounding box center [155, 176] width 58 height 6
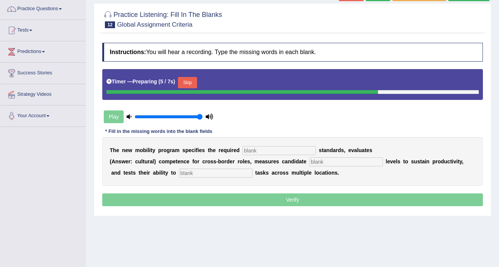
click at [261, 148] on input "text" at bounding box center [279, 150] width 73 height 9
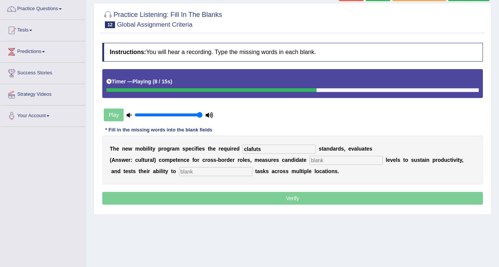
type input "clafuts"
click at [324, 161] on input "text" at bounding box center [346, 160] width 73 height 9
type input "energy"
click at [200, 172] on input "text" at bounding box center [215, 171] width 73 height 9
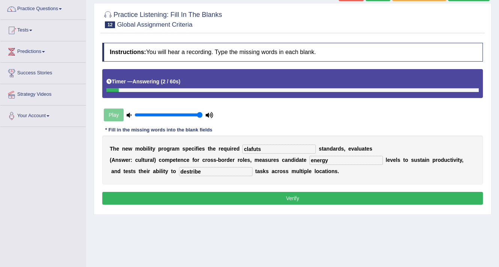
type input "destribe"
click at [267, 149] on input "clafuts" at bounding box center [279, 148] width 73 height 9
type input "claficitation"
click at [294, 199] on button "Verify" at bounding box center [292, 198] width 381 height 13
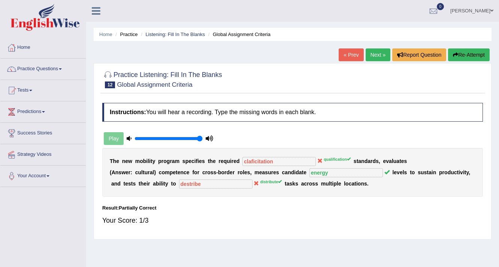
click at [370, 59] on link "Next »" at bounding box center [378, 54] width 25 height 13
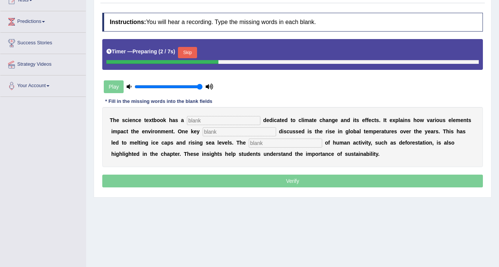
click at [205, 117] on input "text" at bounding box center [223, 120] width 73 height 9
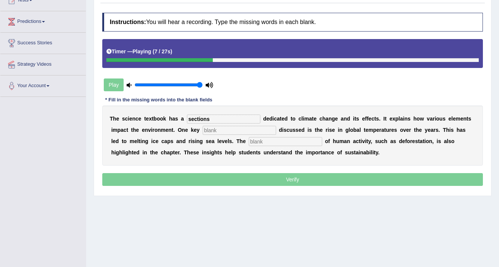
type input "sections"
click at [213, 131] on input "text" at bounding box center [239, 130] width 73 height 9
click at [255, 141] on input "text" at bounding box center [285, 141] width 73 height 9
click at [250, 131] on input "text" at bounding box center [239, 130] width 73 height 9
type input "factor"
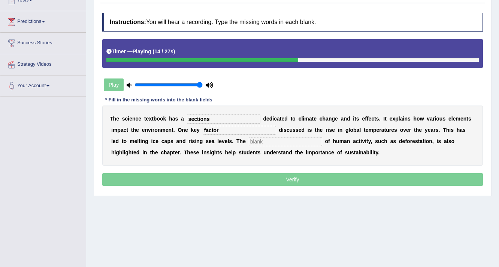
click at [287, 143] on input "text" at bounding box center [285, 141] width 73 height 9
click at [288, 141] on input "text" at bounding box center [285, 141] width 73 height 9
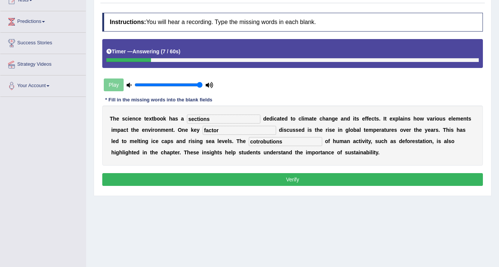
type input "cotrobutions"
click at [241, 174] on button "Verify" at bounding box center [292, 179] width 381 height 13
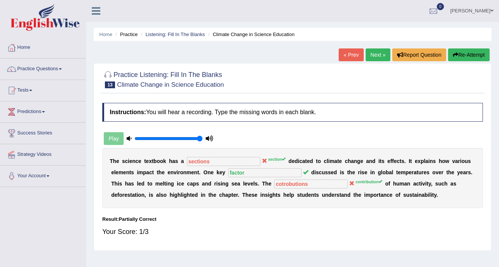
click at [367, 57] on link "Next »" at bounding box center [378, 54] width 25 height 13
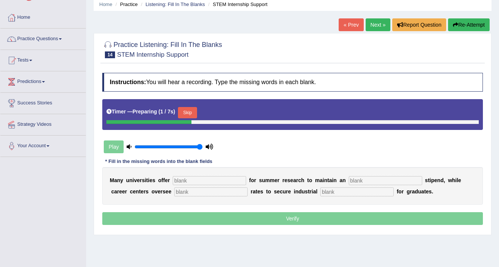
click at [206, 177] on input "text" at bounding box center [209, 180] width 73 height 9
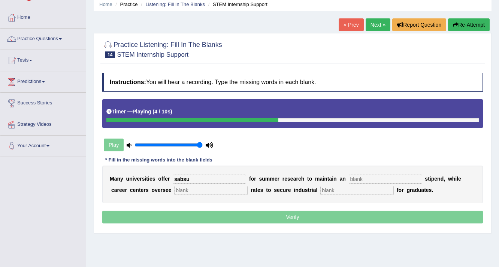
type input "sabsu"
click at [371, 178] on input "text" at bounding box center [385, 178] width 73 height 9
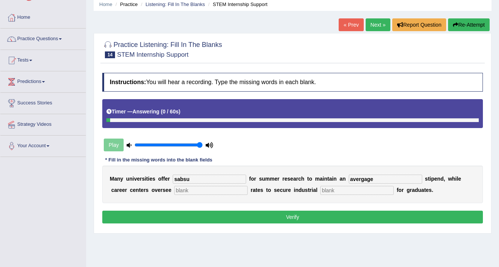
type input "avergage"
click at [328, 189] on input "text" at bounding box center [356, 190] width 73 height 9
type input "expierience"
click at [225, 189] on input "text" at bounding box center [210, 190] width 73 height 9
type input "s"
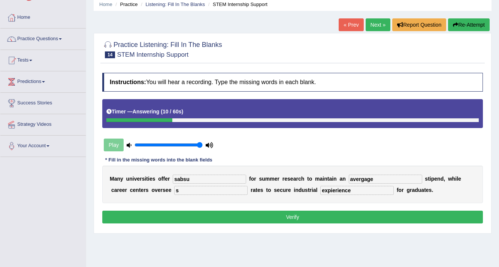
click at [207, 178] on input "sabsu" at bounding box center [209, 178] width 73 height 9
type input "substitution"
click at [364, 180] on input "avergage" at bounding box center [385, 178] width 73 height 9
type input "average"
click at [347, 211] on button "Verify" at bounding box center [292, 216] width 381 height 13
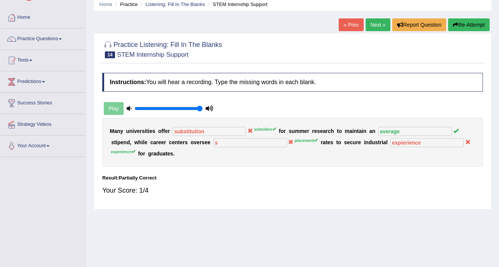
click at [377, 27] on link "Next »" at bounding box center [378, 24] width 25 height 13
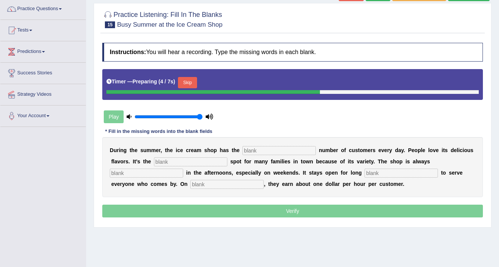
click at [261, 147] on input "text" at bounding box center [279, 150] width 73 height 9
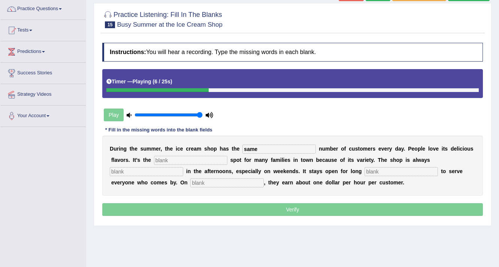
type input "same"
click at [207, 159] on input "text" at bounding box center [190, 160] width 73 height 9
type input "favor"
click at [162, 171] on input "text" at bounding box center [146, 171] width 73 height 9
type input "busy"
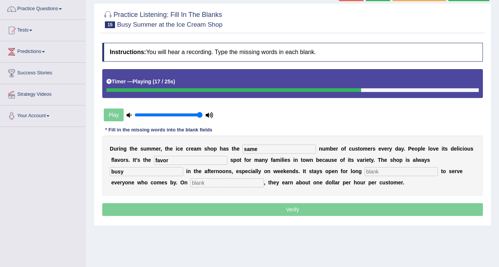
click at [365, 169] on input "text" at bounding box center [401, 171] width 73 height 9
type input "hours"
click at [214, 181] on input "text" at bounding box center [226, 182] width 73 height 9
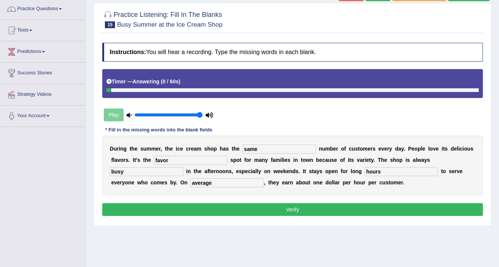
type input "average"
click at [271, 207] on button "Verify" at bounding box center [292, 209] width 381 height 13
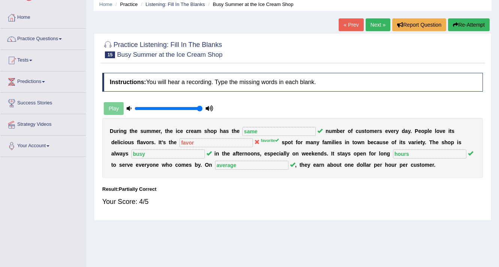
scroll to position [30, 0]
click at [373, 28] on link "Next »" at bounding box center [378, 24] width 25 height 13
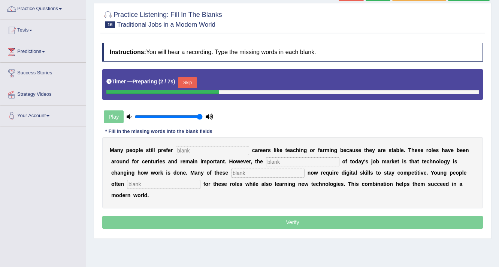
click at [210, 148] on input "text" at bounding box center [212, 150] width 73 height 9
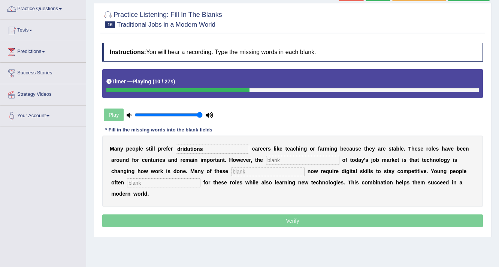
type input "dridutions"
click at [280, 161] on input "text" at bounding box center [302, 160] width 73 height 9
type input "reality"
click at [240, 172] on input "text" at bounding box center [267, 171] width 73 height 9
type input "jobs"
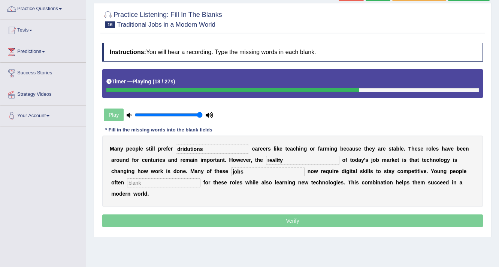
click at [166, 183] on input "text" at bounding box center [163, 182] width 73 height 9
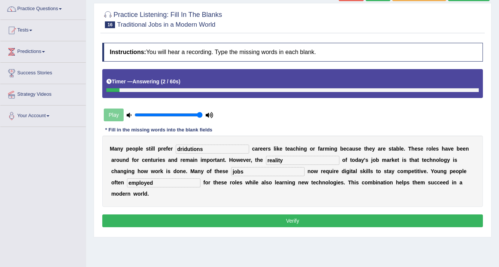
type input "employed"
click at [232, 219] on button "Verify" at bounding box center [292, 220] width 381 height 13
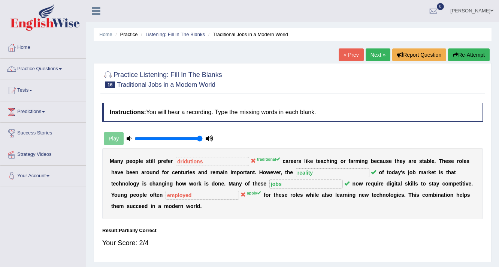
click at [371, 54] on link "Next »" at bounding box center [378, 54] width 25 height 13
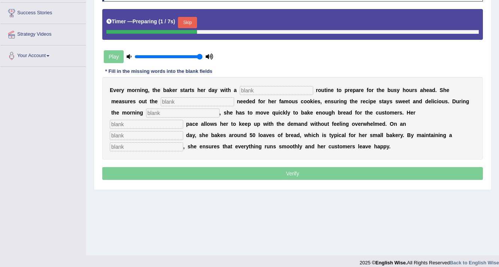
click at [262, 86] on input "text" at bounding box center [276, 90] width 73 height 9
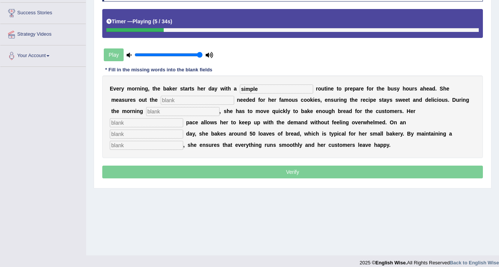
type input "simple"
click at [190, 102] on input "text" at bounding box center [197, 100] width 73 height 9
type input "[PERSON_NAME]"
click at [168, 111] on input "text" at bounding box center [182, 111] width 73 height 9
type input "rush"
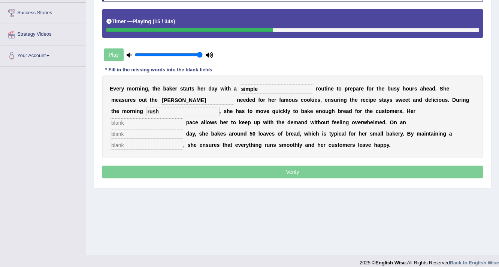
click at [171, 122] on input "text" at bounding box center [146, 122] width 73 height 9
type input "study"
click at [166, 132] on input "text" at bounding box center [146, 133] width 73 height 9
type input "average"
click at [157, 145] on input "text" at bounding box center [146, 145] width 73 height 9
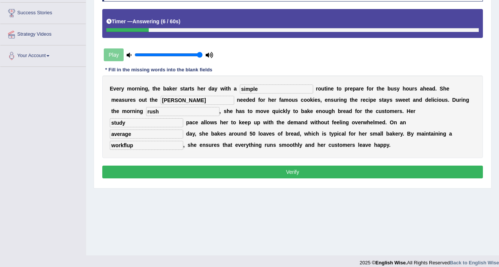
type input "workflup"
click at [169, 96] on input "[PERSON_NAME]" at bounding box center [197, 100] width 73 height 9
type input "sugar"
click at [177, 166] on button "Verify" at bounding box center [292, 171] width 381 height 13
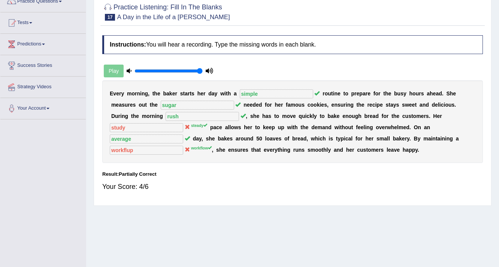
scroll to position [30, 0]
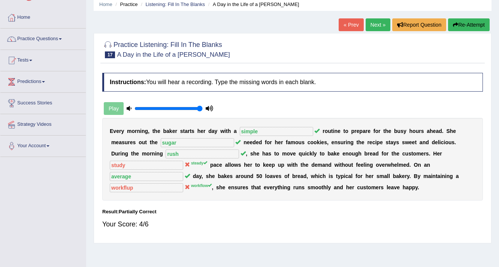
click at [372, 25] on link "Next »" at bounding box center [378, 24] width 25 height 13
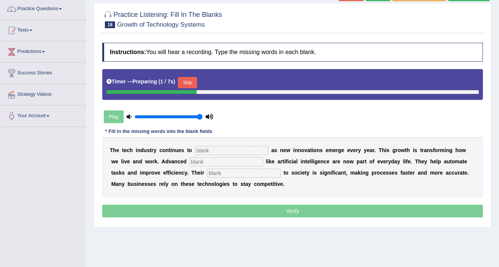
click at [204, 151] on input "text" at bounding box center [231, 150] width 73 height 9
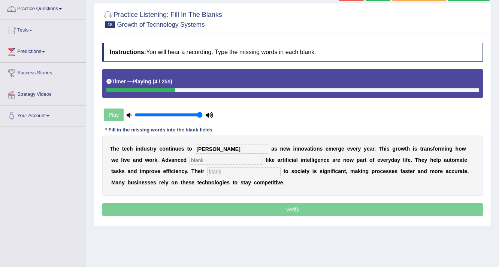
type input "burgen"
click at [206, 162] on input "text" at bounding box center [226, 160] width 73 height 9
type input "system"
click at [218, 170] on input "text" at bounding box center [243, 171] width 73 height 9
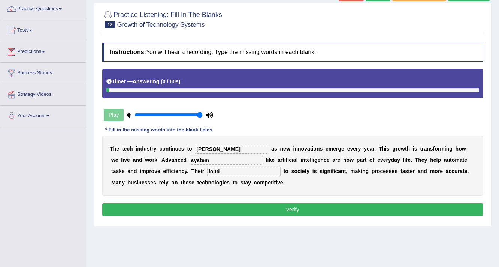
type input "loud"
click at [220, 160] on input "system" at bounding box center [226, 160] width 73 height 9
click at [235, 207] on button "Verify" at bounding box center [292, 209] width 381 height 13
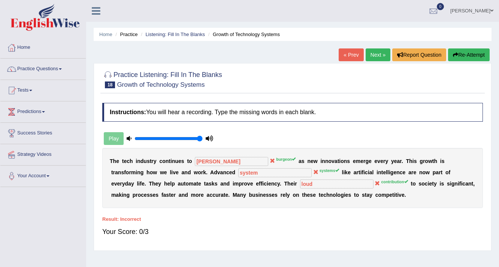
click at [366, 55] on link "Next »" at bounding box center [378, 54] width 25 height 13
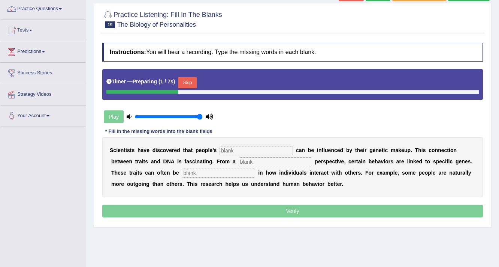
click at [231, 151] on input "text" at bounding box center [256, 150] width 73 height 9
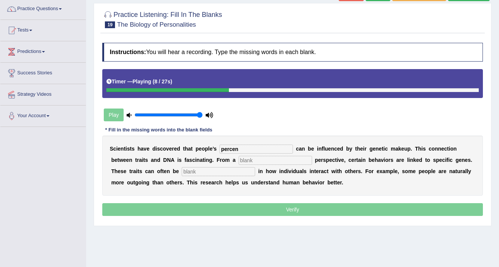
type input "percen"
click at [249, 159] on input "text" at bounding box center [275, 160] width 73 height 9
click at [189, 169] on input "text" at bounding box center [218, 171] width 73 height 9
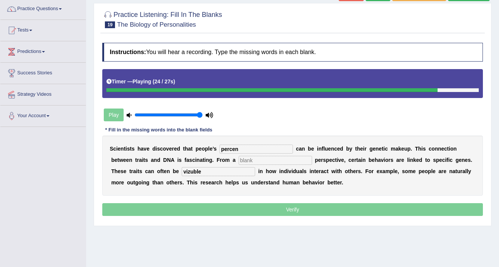
type input "vizuble"
click at [251, 149] on input "percen" at bounding box center [256, 148] width 73 height 9
type input "percent"
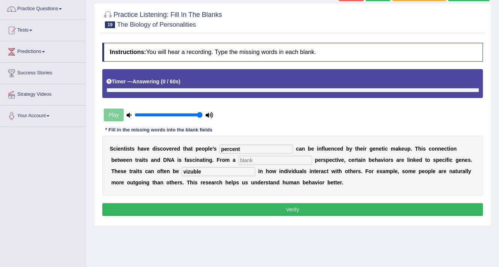
click at [265, 162] on input "text" at bounding box center [275, 160] width 73 height 9
type input ";"
click at [256, 212] on button "Verify" at bounding box center [292, 209] width 381 height 13
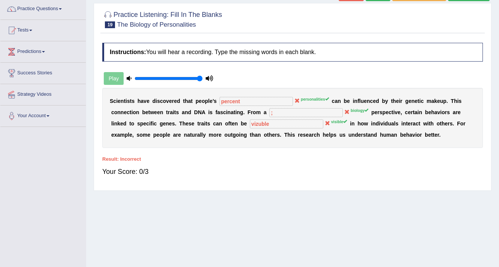
scroll to position [30, 0]
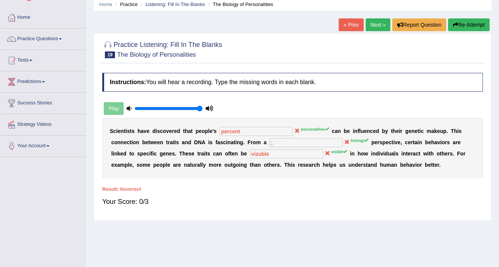
click at [369, 28] on link "Next »" at bounding box center [378, 24] width 25 height 13
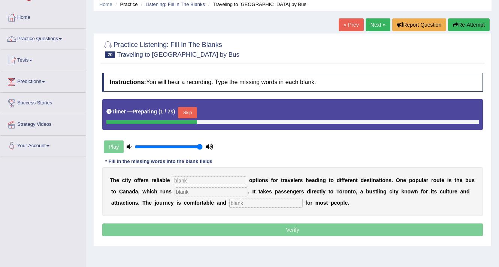
click at [191, 180] on input "text" at bounding box center [209, 180] width 73 height 9
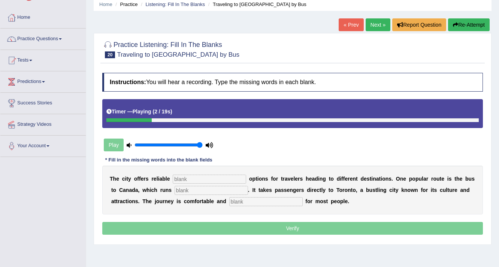
type input "s"
type input "transports"
click at [189, 187] on input "text" at bounding box center [211, 190] width 73 height 9
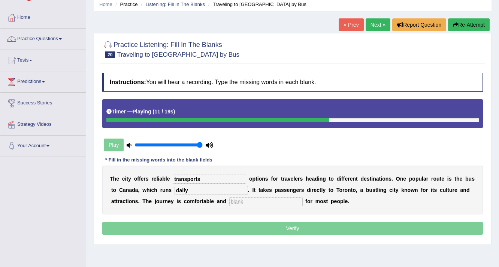
type input "daily"
click at [261, 201] on input "text" at bounding box center [265, 201] width 73 height 9
click at [257, 202] on input "text" at bounding box center [265, 201] width 73 height 9
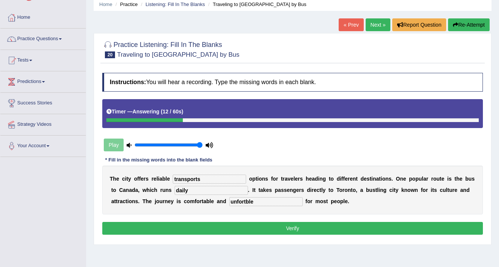
type input "unfortble"
click at [251, 224] on button "Verify" at bounding box center [292, 228] width 381 height 13
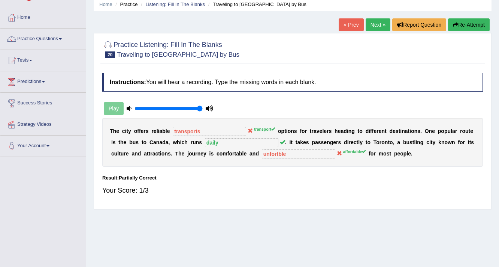
click at [378, 30] on link "Next »" at bounding box center [378, 24] width 25 height 13
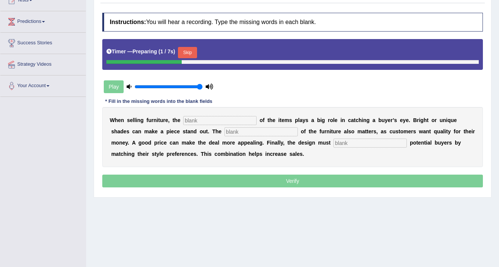
click at [228, 117] on input "text" at bounding box center [219, 120] width 73 height 9
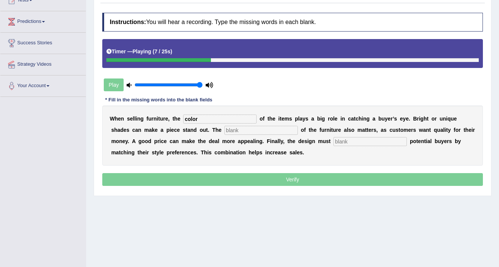
type input "color"
click at [238, 132] on input "text" at bounding box center [261, 130] width 73 height 9
click at [248, 132] on input "text" at bounding box center [261, 130] width 73 height 9
click at [340, 140] on input "text" at bounding box center [370, 141] width 73 height 9
click at [293, 129] on input "text" at bounding box center [261, 130] width 73 height 9
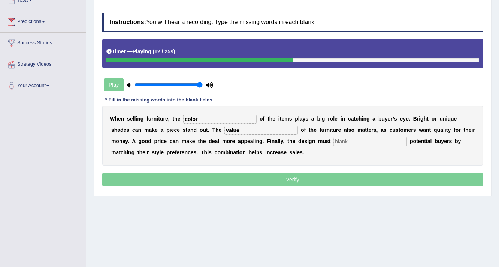
type input "value"
click at [356, 141] on input "text" at bounding box center [370, 141] width 73 height 9
click at [346, 139] on input "text" at bounding box center [370, 141] width 73 height 9
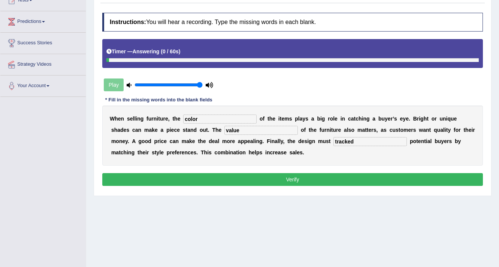
type input "tracked"
click at [379, 179] on button "Verify" at bounding box center [292, 179] width 381 height 13
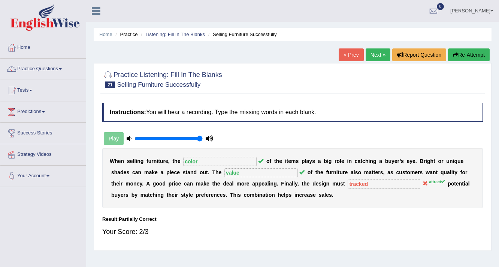
click at [378, 50] on link "Next »" at bounding box center [378, 54] width 25 height 13
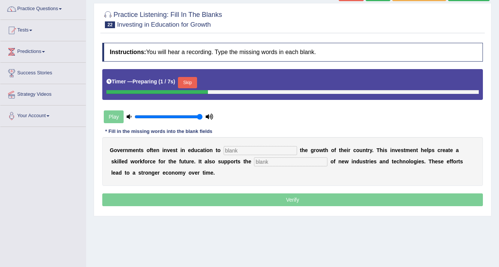
click at [242, 151] on input "text" at bounding box center [260, 150] width 73 height 9
click at [243, 148] on input "text" at bounding box center [260, 150] width 73 height 9
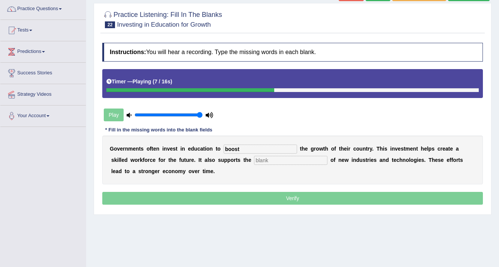
type input "boost"
click at [276, 159] on input "text" at bounding box center [290, 160] width 73 height 9
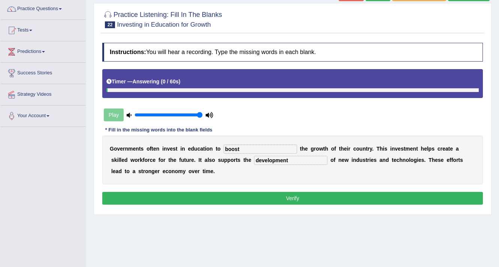
type input "development"
click at [288, 196] on button "Verify" at bounding box center [292, 198] width 381 height 13
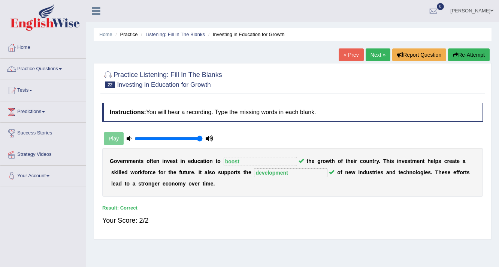
click at [380, 57] on link "Next »" at bounding box center [378, 54] width 25 height 13
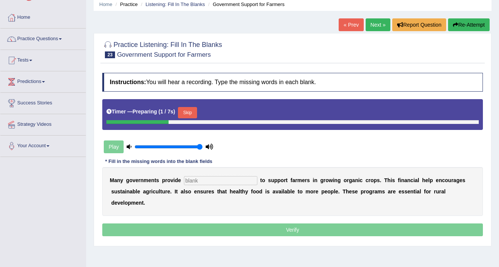
click at [207, 176] on input "text" at bounding box center [220, 180] width 73 height 9
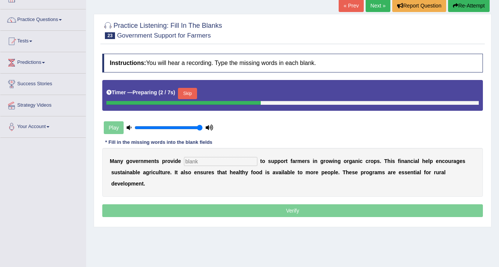
scroll to position [60, 0]
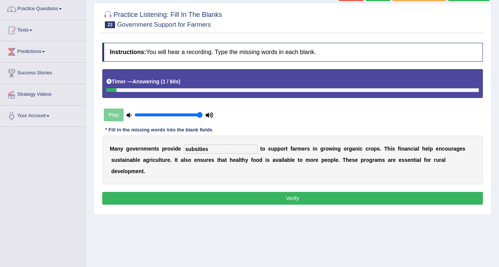
type input "subsities"
click at [317, 196] on button "Verify" at bounding box center [292, 198] width 381 height 13
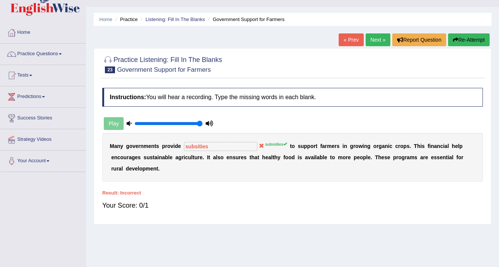
scroll to position [0, 0]
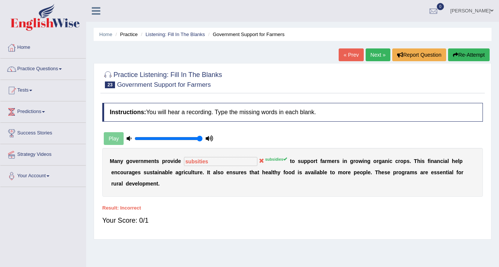
click at [370, 57] on link "Next »" at bounding box center [378, 54] width 25 height 13
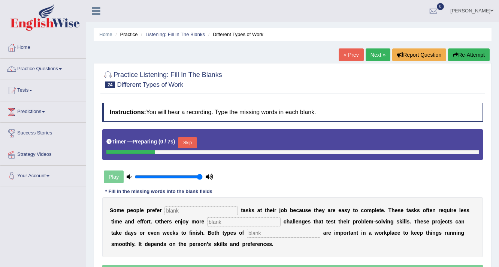
click at [208, 206] on input "text" at bounding box center [201, 210] width 73 height 9
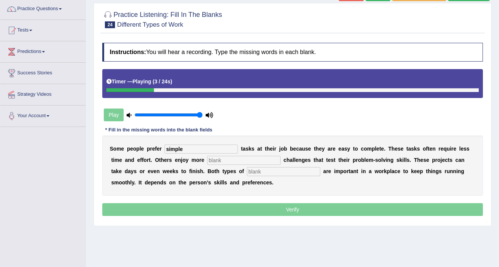
type input "simple"
click at [230, 157] on input "text" at bounding box center [243, 160] width 73 height 9
type input "complex"
click at [288, 174] on input "text" at bounding box center [283, 171] width 73 height 9
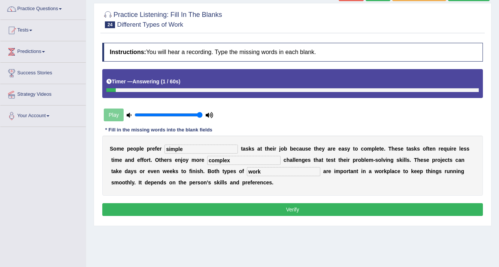
type input "work"
click at [236, 203] on button "Verify" at bounding box center [292, 209] width 381 height 13
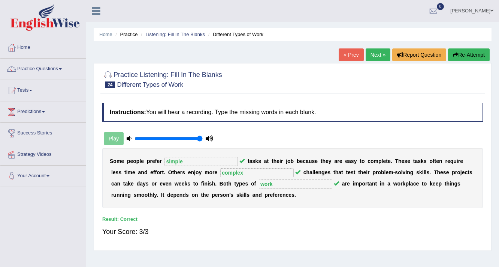
click at [375, 57] on link "Next »" at bounding box center [378, 54] width 25 height 13
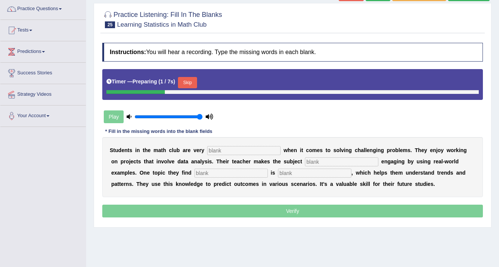
click at [237, 151] on input "text" at bounding box center [243, 150] width 73 height 9
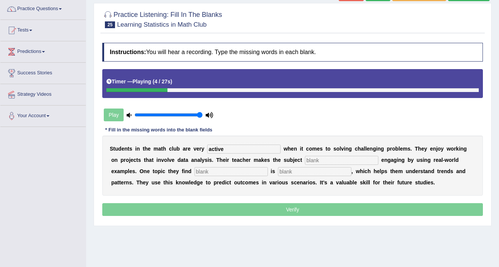
type input "active"
click at [318, 160] on input "text" at bounding box center [341, 160] width 73 height 9
click at [335, 160] on input "text" at bounding box center [341, 160] width 73 height 9
type input "copletly"
click at [235, 169] on input "text" at bounding box center [231, 171] width 73 height 9
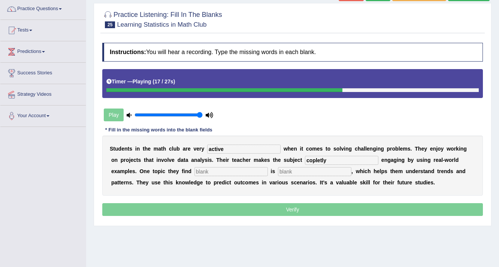
click at [256, 171] on input "text" at bounding box center [231, 171] width 73 height 9
type input "inetesting"
click at [293, 168] on input "text" at bounding box center [314, 171] width 73 height 9
type input "detesics"
click at [330, 160] on input "copletly" at bounding box center [341, 160] width 73 height 9
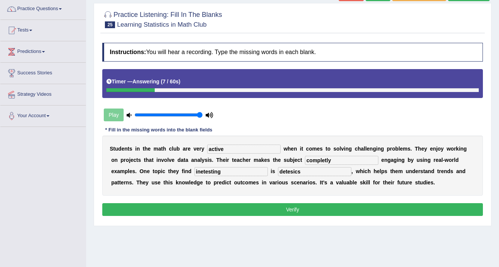
type input "completly"
click at [202, 172] on input "inetesting" at bounding box center [231, 171] width 73 height 9
type input "interesting"
click at [259, 203] on button "Verify" at bounding box center [292, 209] width 381 height 13
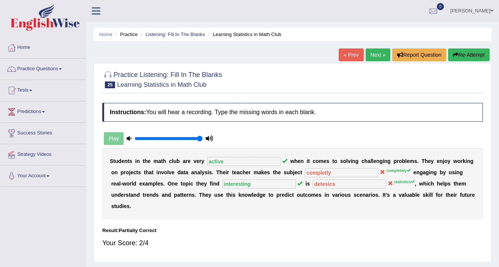
click at [375, 58] on link "Next »" at bounding box center [378, 54] width 25 height 13
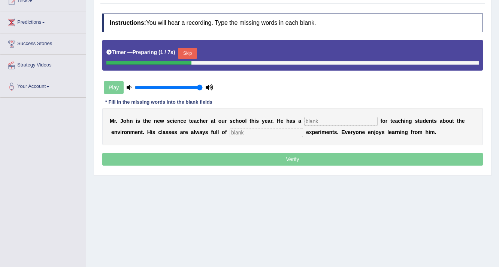
scroll to position [90, 0]
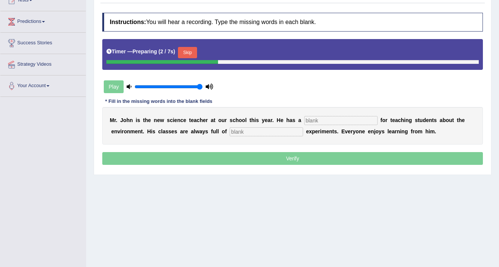
click at [318, 121] on input "text" at bounding box center [340, 120] width 73 height 9
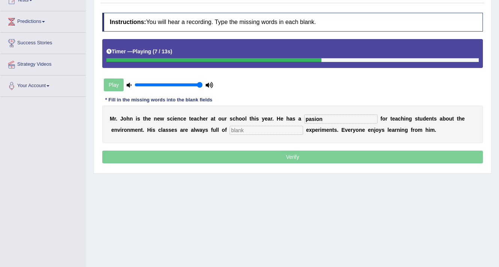
type input "pasion"
click at [255, 132] on input "text" at bounding box center [266, 130] width 73 height 9
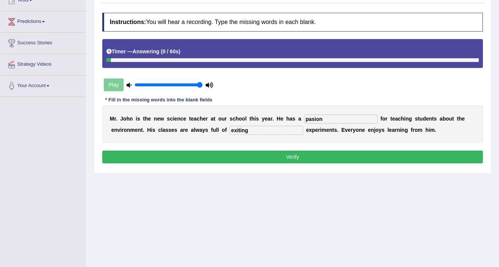
type input "exiting"
click at [279, 154] on button "Verify" at bounding box center [292, 156] width 381 height 13
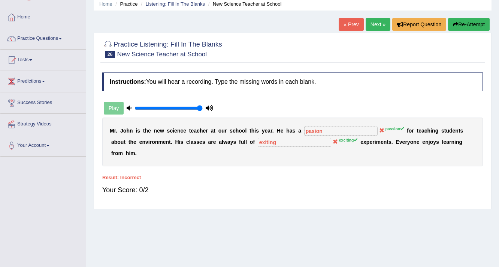
scroll to position [30, 0]
click at [373, 28] on link "Next »" at bounding box center [378, 24] width 25 height 13
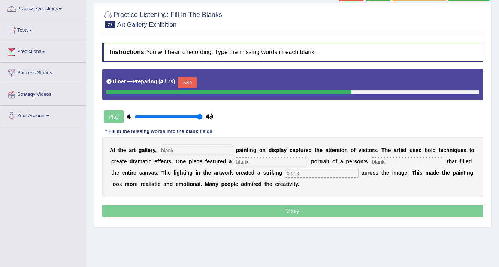
click at [194, 149] on input "text" at bounding box center [196, 150] width 73 height 9
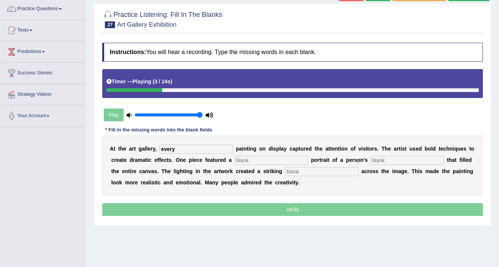
type input "every"
click at [249, 160] on input "text" at bounding box center [271, 160] width 73 height 9
type input "huge"
click at [387, 160] on input "text" at bounding box center [407, 160] width 73 height 9
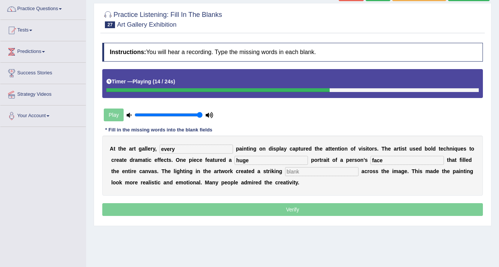
type input "face"
click at [340, 172] on input "text" at bounding box center [321, 171] width 73 height 9
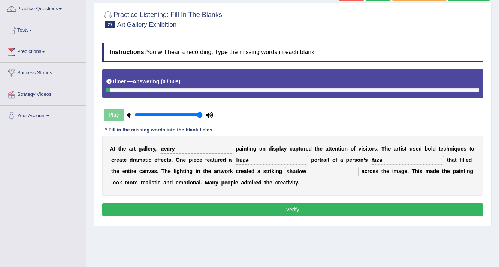
type input "shadow"
click at [257, 208] on button "Verify" at bounding box center [292, 209] width 381 height 13
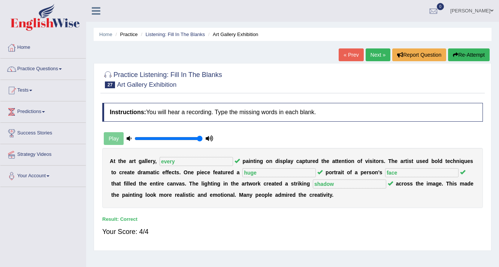
click at [371, 54] on link "Next »" at bounding box center [378, 54] width 25 height 13
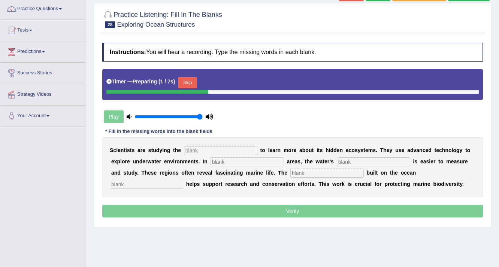
click at [210, 147] on input "text" at bounding box center [220, 150] width 73 height 9
click at [225, 160] on input "text" at bounding box center [247, 161] width 73 height 9
click at [223, 151] on input "text" at bounding box center [220, 150] width 73 height 9
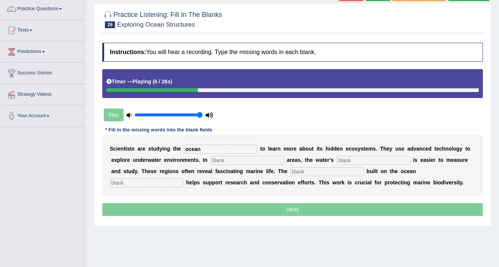
type input "ocean"
click at [230, 159] on input "text" at bounding box center [247, 160] width 73 height 9
type input "shalow"
click at [360, 163] on input "text" at bounding box center [373, 160] width 73 height 9
type input "depd"
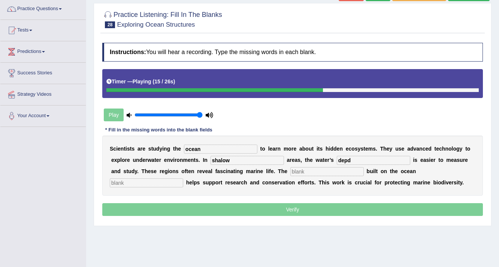
click at [300, 170] on input "text" at bounding box center [326, 171] width 73 height 9
click at [172, 180] on input "text" at bounding box center [146, 182] width 73 height 9
type input "flour"
click at [360, 160] on input "depd" at bounding box center [373, 160] width 73 height 9
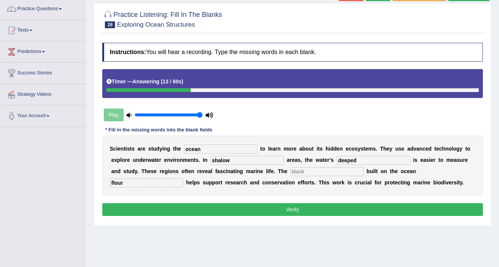
type input "deeped"
click at [340, 204] on button "Verify" at bounding box center [292, 209] width 381 height 13
click at [331, 175] on div "S c i e n t i s t s a r e s t u d y i n g t h e ocean t o l e a r n m o r e a b…" at bounding box center [292, 165] width 381 height 60
click at [331, 171] on input "text" at bounding box center [326, 171] width 73 height 9
type input "mesure"
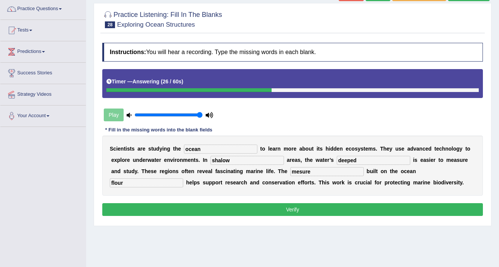
click at [319, 210] on button "Verify" at bounding box center [292, 209] width 381 height 13
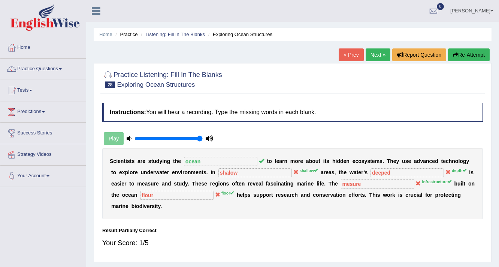
click at [376, 51] on link "Next »" at bounding box center [378, 54] width 25 height 13
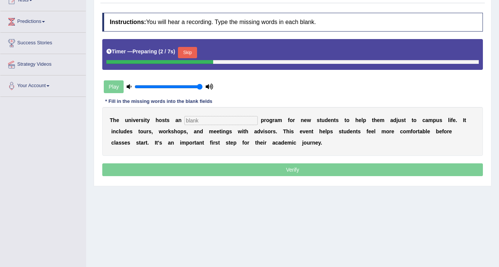
click at [241, 121] on input "text" at bounding box center [220, 120] width 73 height 9
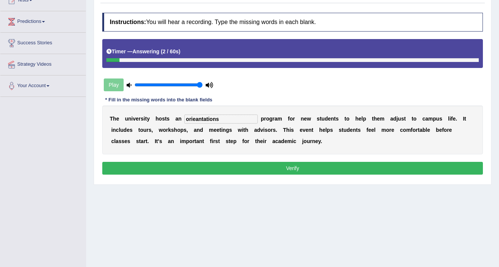
type input "orieantations"
click at [229, 163] on button "Verify" at bounding box center [292, 168] width 381 height 13
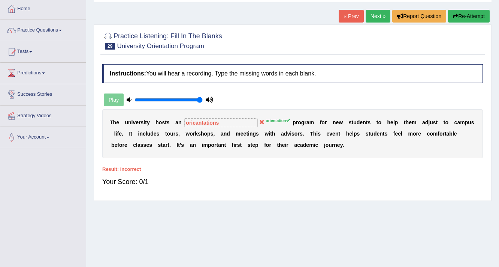
scroll to position [30, 0]
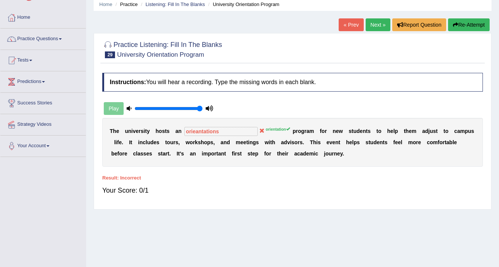
click at [372, 28] on link "Next »" at bounding box center [378, 24] width 25 height 13
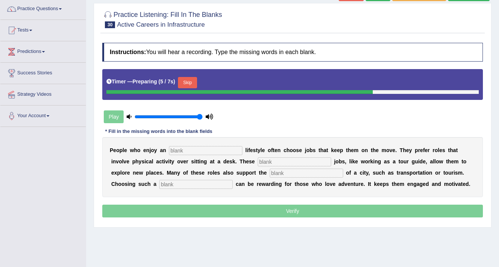
click at [221, 146] on input "text" at bounding box center [205, 150] width 73 height 9
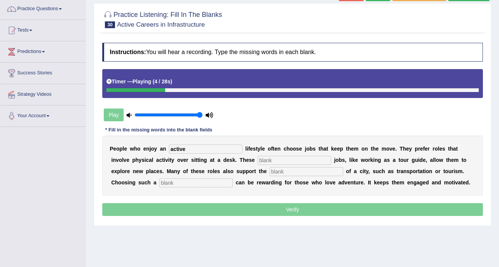
type input "active"
click at [276, 159] on input "text" at bounding box center [294, 160] width 73 height 9
click at [279, 159] on input "text" at bounding box center [294, 160] width 73 height 9
type input "interesting"
click at [295, 172] on input "text" at bounding box center [306, 171] width 73 height 9
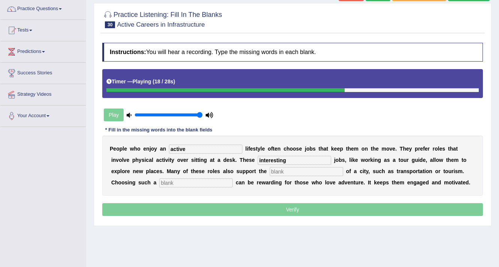
click at [303, 168] on input "text" at bounding box center [306, 171] width 73 height 9
type input "i"
click at [191, 180] on input "text" at bounding box center [195, 182] width 73 height 9
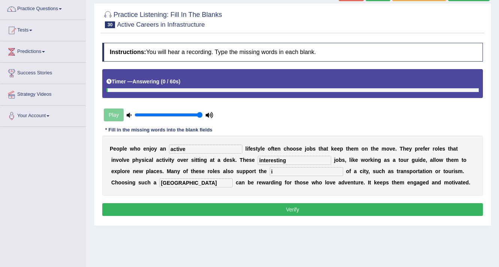
type input "[GEOGRAPHIC_DATA]"
click at [297, 207] on button "Verify" at bounding box center [292, 209] width 381 height 13
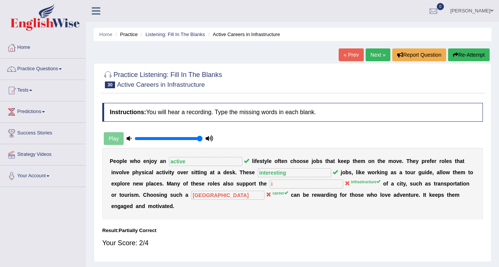
click at [379, 52] on link "Next »" at bounding box center [378, 54] width 25 height 13
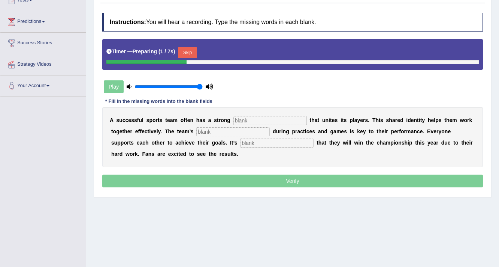
click at [247, 121] on input "text" at bounding box center [270, 120] width 73 height 9
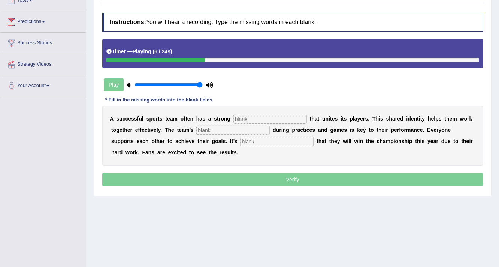
click at [225, 129] on input "text" at bounding box center [232, 130] width 73 height 9
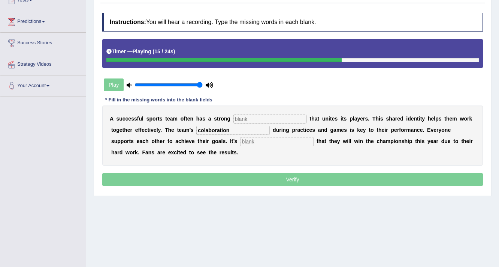
type input "colaboration"
click at [246, 138] on input "text" at bounding box center [276, 141] width 73 height 9
type input "expect"
click at [241, 114] on input "text" at bounding box center [270, 118] width 73 height 9
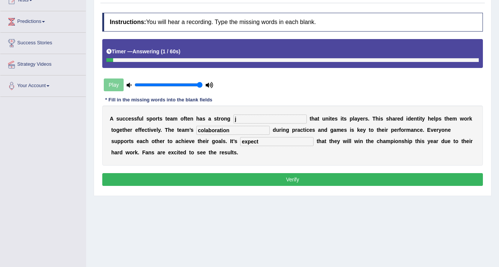
type input "j"
click at [237, 171] on div "Instructions: You will hear a recording. Type the missing words in each blank. …" at bounding box center [292, 100] width 385 height 182
click at [236, 177] on button "Verify" at bounding box center [292, 179] width 381 height 13
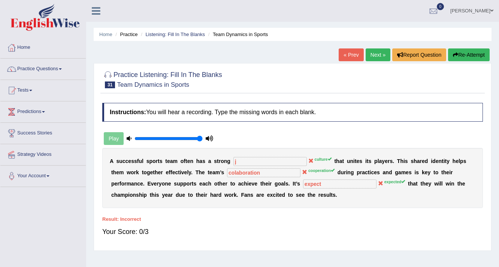
click at [381, 57] on link "Next »" at bounding box center [378, 54] width 25 height 13
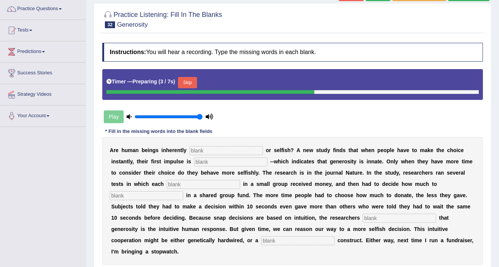
click at [229, 150] on input "text" at bounding box center [226, 150] width 73 height 9
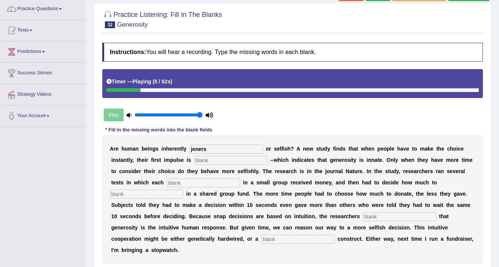
type input "jeners"
click at [225, 163] on input "text" at bounding box center [230, 160] width 73 height 9
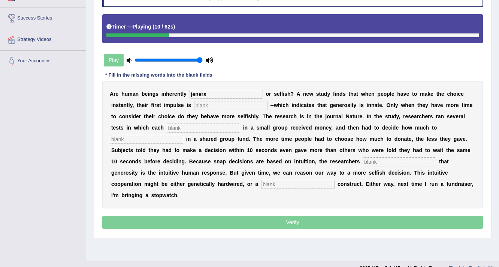
scroll to position [120, 0]
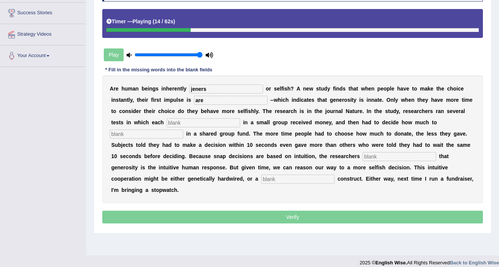
type input "are"
click at [186, 118] on input "text" at bounding box center [203, 122] width 73 height 9
type input "other"
click at [154, 134] on input "text" at bounding box center [146, 133] width 73 height 9
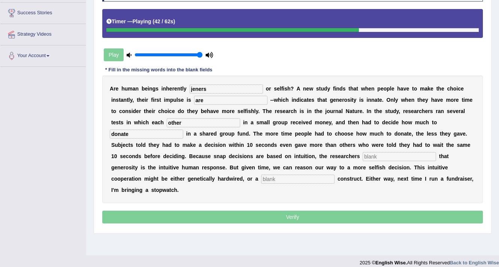
type input "donate"
click at [378, 155] on input "text" at bounding box center [399, 156] width 73 height 9
type input "is"
click at [290, 177] on input "text" at bounding box center [297, 178] width 73 height 9
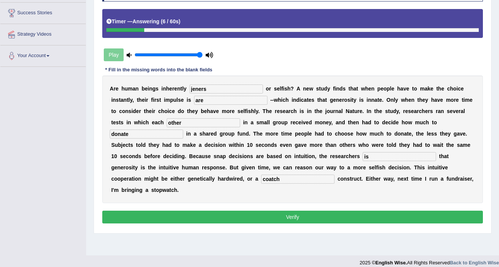
type input "coatch"
click at [212, 100] on input "are" at bounding box center [230, 100] width 73 height 9
drag, startPoint x: 213, startPoint y: 84, endPoint x: 175, endPoint y: 94, distance: 38.7
click at [175, 94] on div "A r e h u m a n b e i n g s i n h e r e n t l y jeners o r s e l f i s h ? A n …" at bounding box center [292, 138] width 381 height 127
type input "heners"
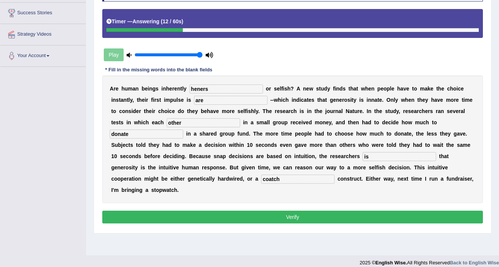
click at [196, 213] on button "Verify" at bounding box center [292, 216] width 381 height 13
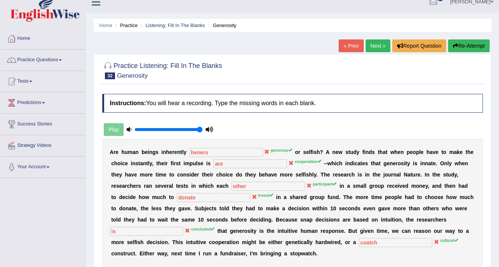
scroll to position [0, 0]
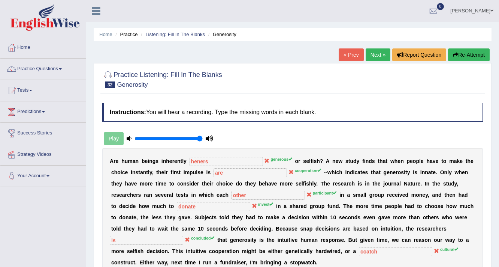
click at [378, 57] on link "Next »" at bounding box center [378, 54] width 25 height 13
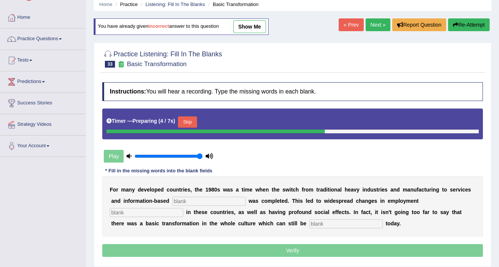
scroll to position [90, 0]
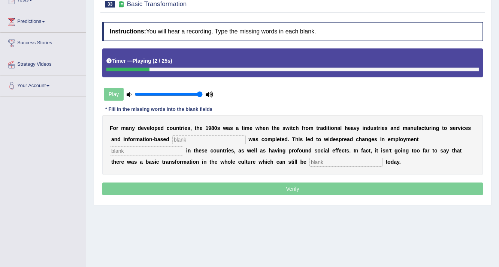
click at [192, 141] on input "text" at bounding box center [208, 139] width 73 height 9
type input "then"
click at [160, 148] on input "text" at bounding box center [146, 150] width 73 height 9
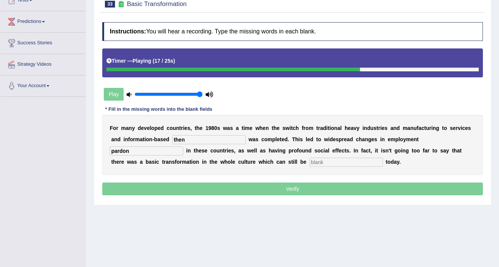
type input "pardon"
click at [323, 159] on input "text" at bounding box center [346, 161] width 73 height 9
click at [319, 159] on input "text" at bounding box center [346, 161] width 73 height 9
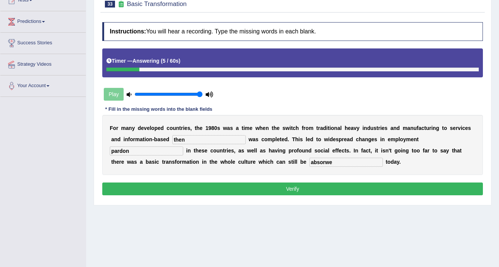
type input "absorwe"
click at [284, 184] on button "Verify" at bounding box center [292, 188] width 381 height 13
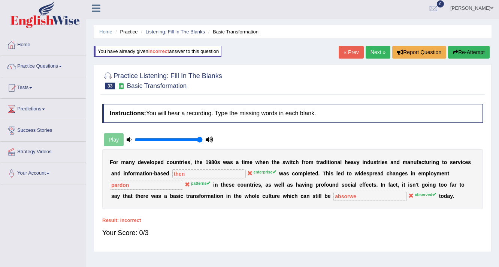
scroll to position [0, 0]
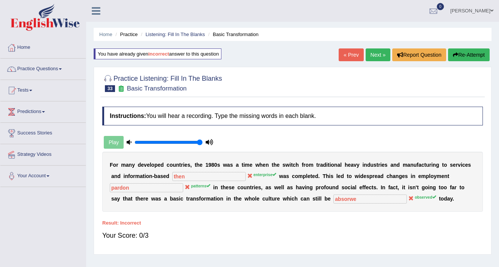
click at [378, 53] on link "Next »" at bounding box center [378, 54] width 25 height 13
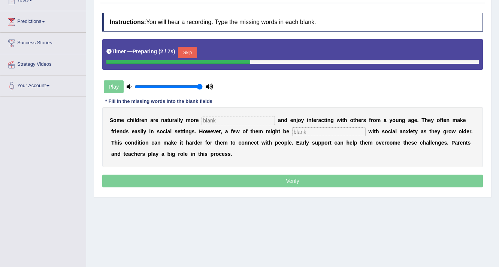
click at [223, 117] on input "text" at bounding box center [238, 120] width 73 height 9
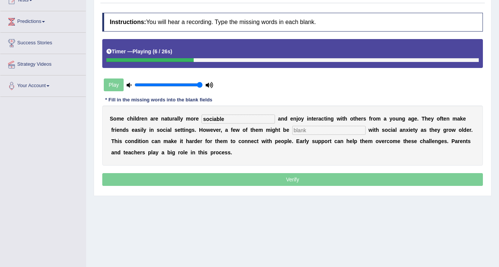
type input "sociable"
click at [309, 129] on input "text" at bounding box center [328, 130] width 73 height 9
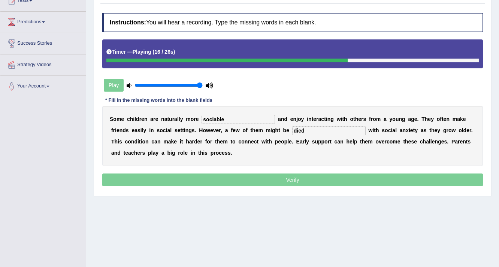
scroll to position [90, 0]
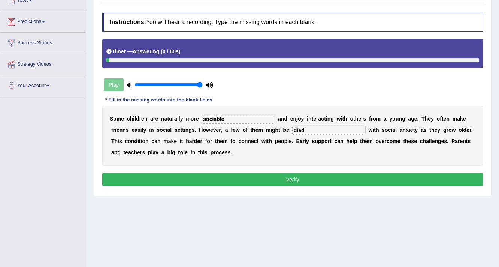
type input "died"
click at [293, 175] on button "Verify" at bounding box center [292, 179] width 381 height 13
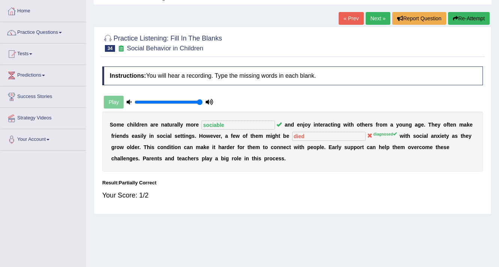
scroll to position [30, 0]
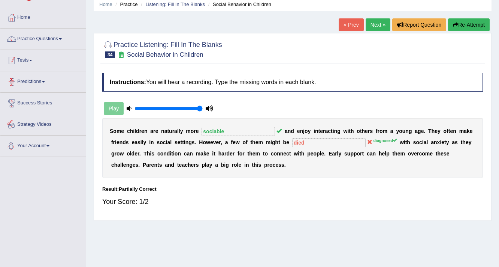
click at [46, 39] on link "Practice Questions" at bounding box center [42, 37] width 85 height 19
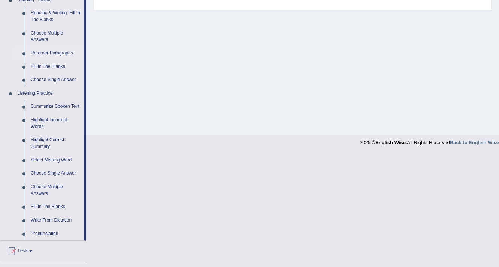
scroll to position [270, 0]
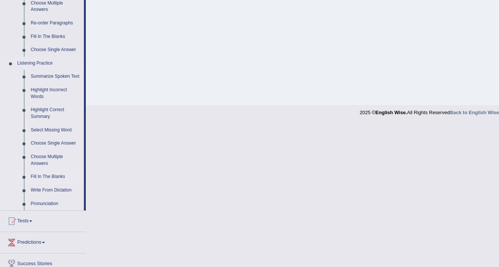
click at [47, 178] on link "Fill In The Blanks" at bounding box center [55, 176] width 57 height 13
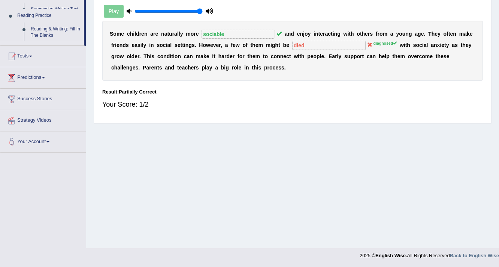
scroll to position [127, 0]
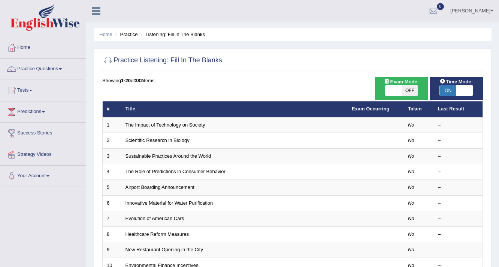
click at [163, 154] on link "Sustainable Practices Around the World" at bounding box center [169, 156] width 86 height 6
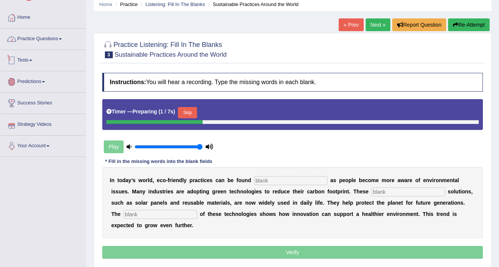
click at [52, 40] on link "Practice Questions" at bounding box center [42, 37] width 85 height 19
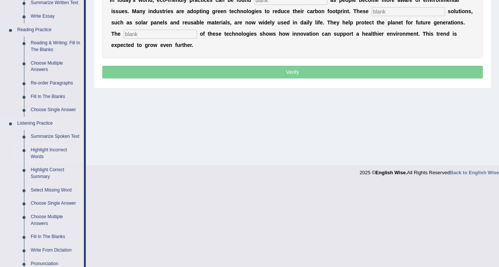
scroll to position [270, 0]
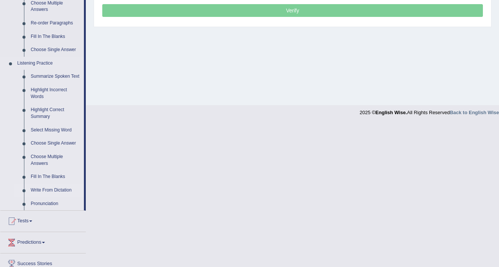
click at [45, 188] on link "Write From Dictation" at bounding box center [55, 189] width 57 height 13
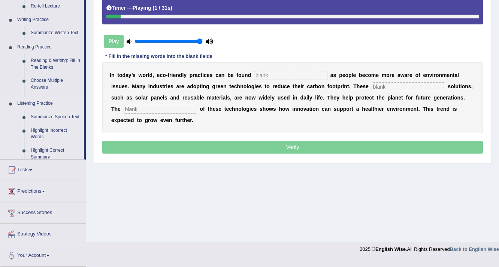
scroll to position [127, 0]
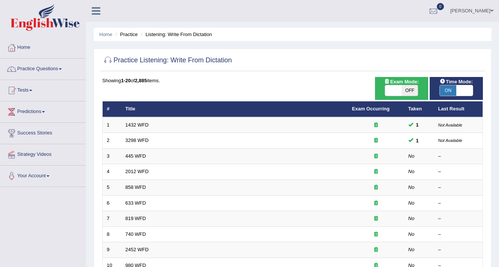
click at [47, 75] on link "Practice Questions" at bounding box center [42, 67] width 85 height 19
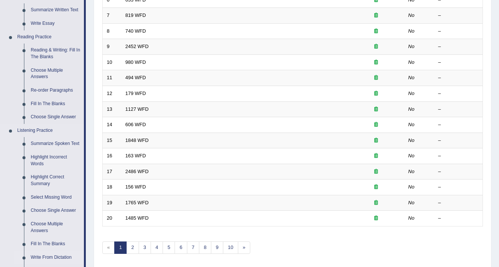
scroll to position [270, 0]
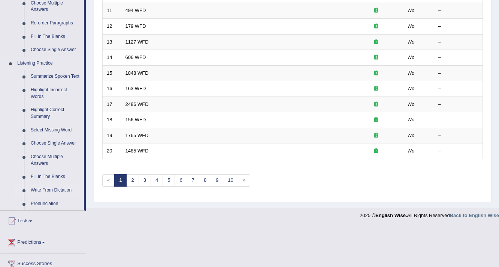
click at [48, 192] on link "Write From Dictation" at bounding box center [55, 189] width 57 height 13
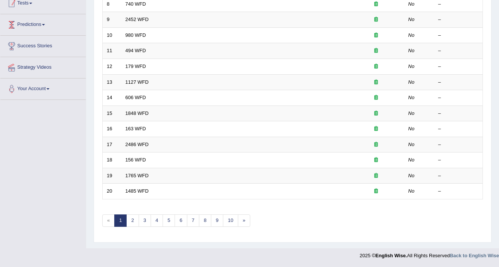
scroll to position [184, 0]
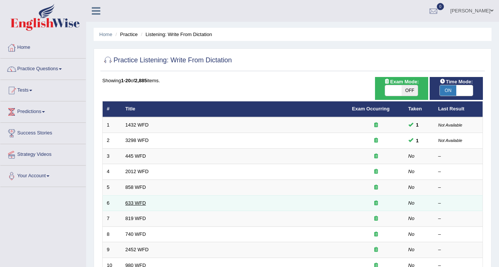
click at [126, 200] on link "633 WFD" at bounding box center [136, 203] width 21 height 6
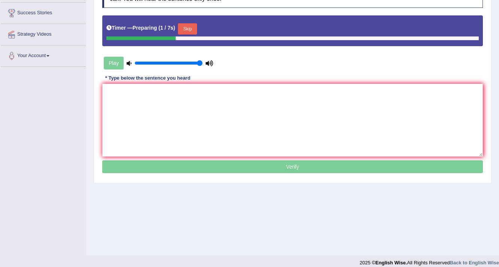
scroll to position [60, 0]
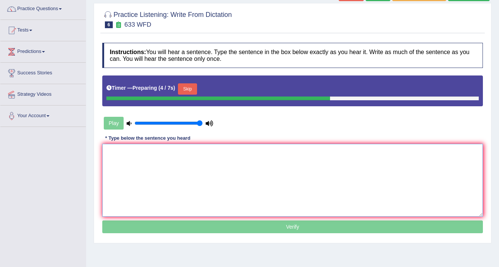
click at [251, 178] on textarea at bounding box center [292, 180] width 381 height 73
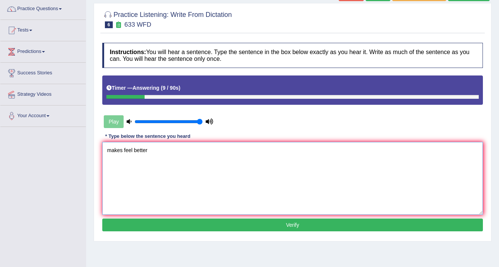
type textarea "makes feel better"
click at [255, 223] on button "Verify" at bounding box center [292, 224] width 381 height 13
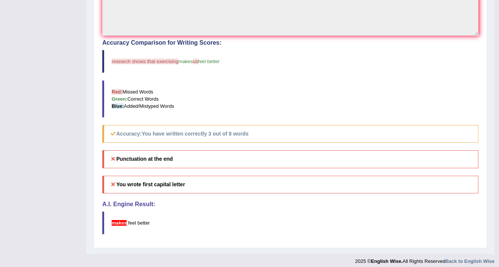
scroll to position [240, 0]
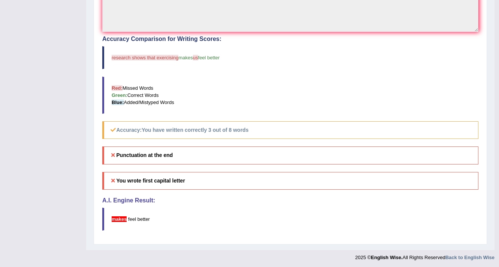
drag, startPoint x: 177, startPoint y: 151, endPoint x: 106, endPoint y: 153, distance: 70.9
click at [106, 153] on h5 "Punctuation at the end" at bounding box center [290, 155] width 376 height 18
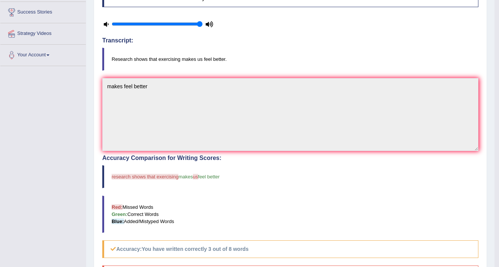
scroll to position [30, 0]
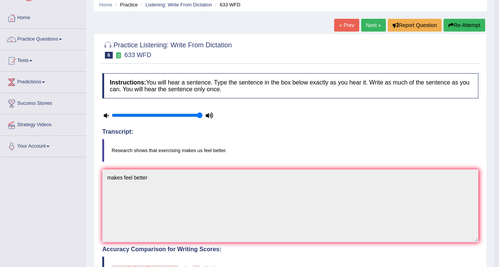
click at [370, 21] on link "Next »" at bounding box center [373, 25] width 25 height 13
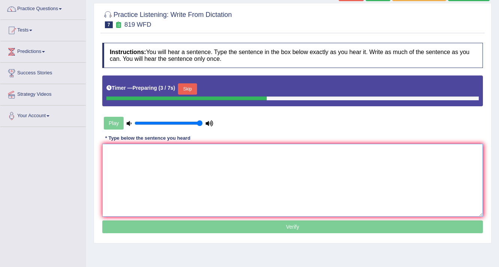
click at [160, 190] on textarea at bounding box center [292, 180] width 381 height 73
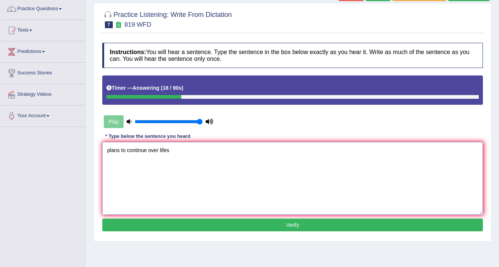
type textarea "plans to continue over lifes"
click at [163, 225] on button "Verify" at bounding box center [292, 224] width 381 height 13
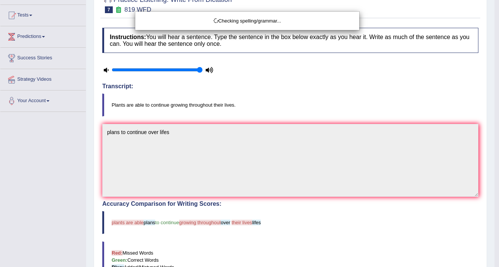
scroll to position [90, 0]
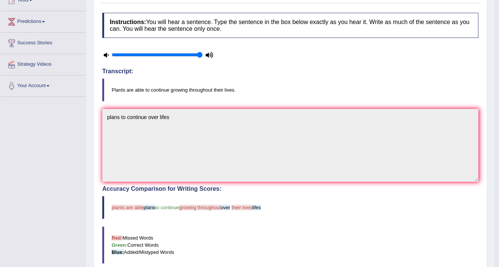
click at [156, 207] on span "to continue" at bounding box center [167, 207] width 24 height 6
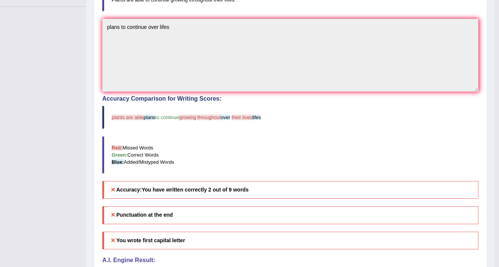
scroll to position [150, 0]
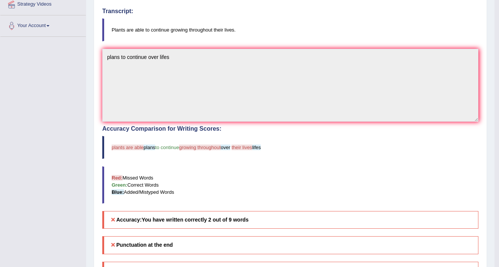
click at [225, 145] on span "over" at bounding box center [225, 147] width 9 height 6
click at [226, 145] on span "over" at bounding box center [225, 147] width 9 height 6
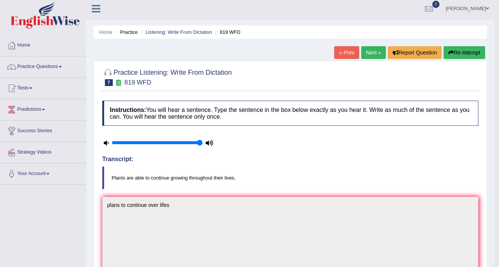
scroll to position [0, 0]
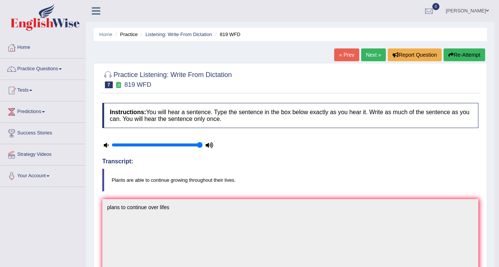
click at [369, 60] on link "Next »" at bounding box center [373, 54] width 25 height 13
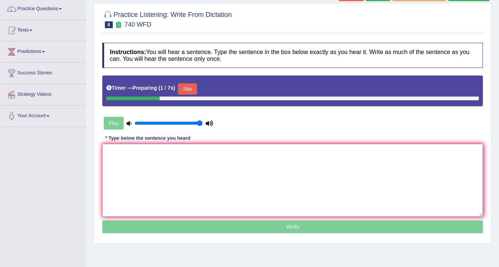
click at [184, 166] on textarea at bounding box center [292, 180] width 381 height 73
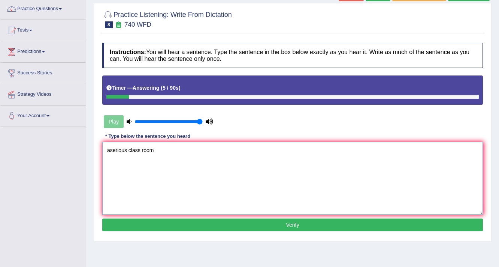
type textarea "aserious class room"
click at [242, 232] on div "Instructions: You will hear a sentence. Type the sentence in the box below exac…" at bounding box center [292, 138] width 385 height 198
click at [244, 222] on button "Verify" at bounding box center [292, 224] width 381 height 13
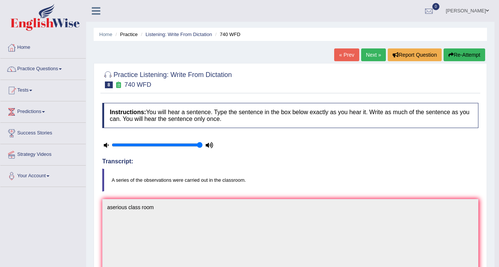
click at [361, 56] on link "Next »" at bounding box center [373, 54] width 25 height 13
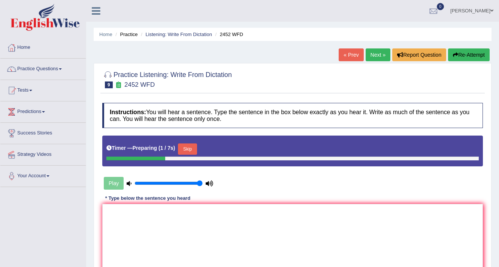
scroll to position [90, 0]
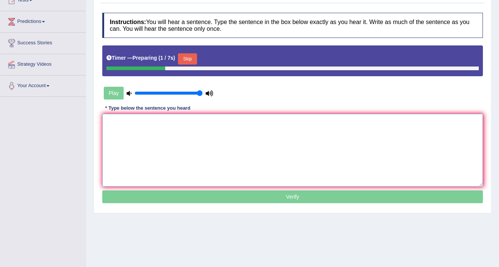
click at [167, 141] on textarea at bounding box center [292, 150] width 381 height 73
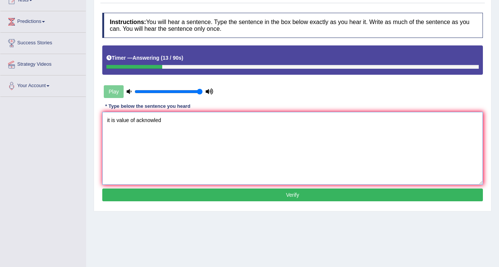
type textarea "it is value of acknowled"
click at [204, 194] on button "Verify" at bounding box center [292, 194] width 381 height 13
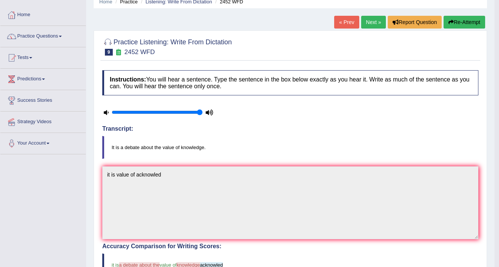
scroll to position [30, 0]
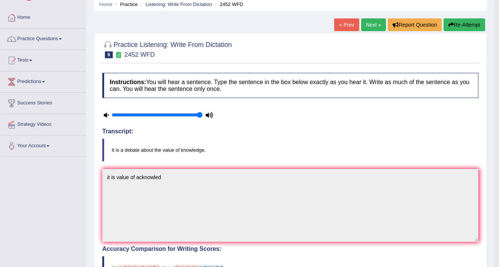
click at [378, 27] on link "Next »" at bounding box center [373, 24] width 25 height 13
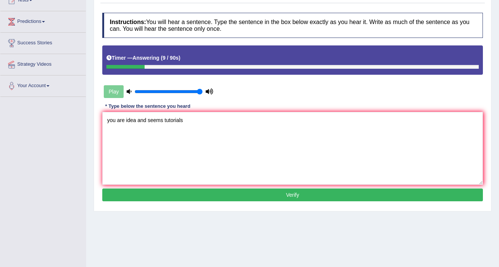
type textarea "you are idea and seems tutorials"
click at [203, 195] on button "Verify" at bounding box center [292, 194] width 381 height 13
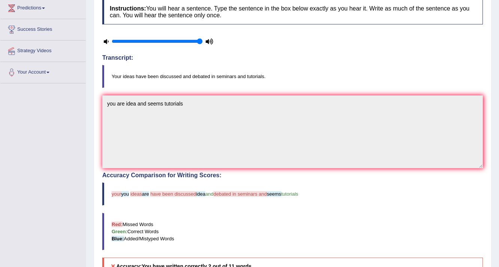
scroll to position [30, 0]
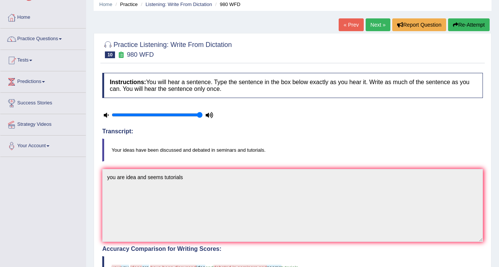
click at [375, 28] on link "Next »" at bounding box center [378, 24] width 25 height 13
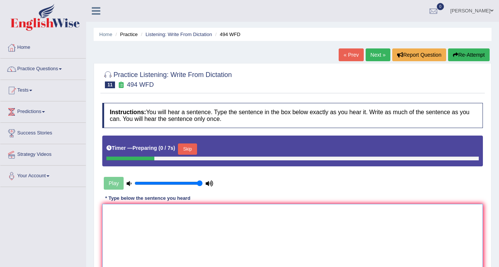
click at [183, 204] on textarea at bounding box center [292, 240] width 381 height 73
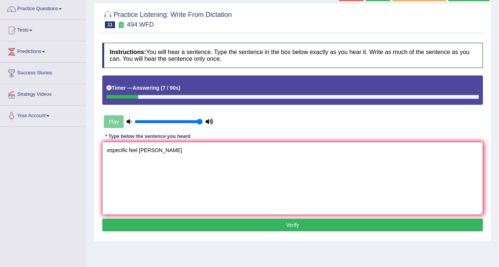
type textarea "especific feel [PERSON_NAME]"
click at [132, 222] on button "Verify" at bounding box center [292, 224] width 381 height 13
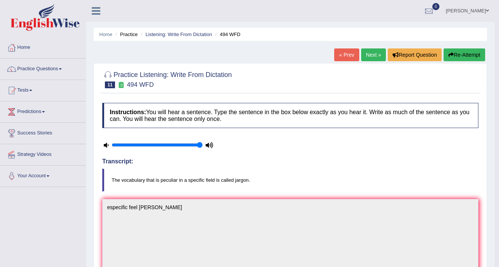
click at [365, 54] on link "Next »" at bounding box center [373, 54] width 25 height 13
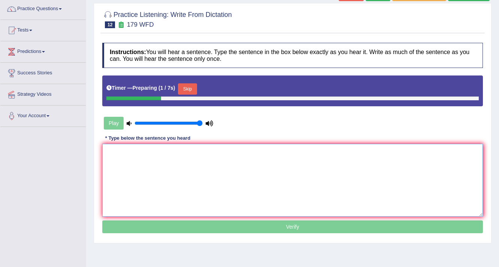
click at [216, 165] on textarea at bounding box center [292, 180] width 381 height 73
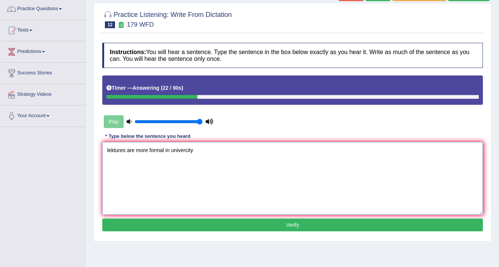
type textarea "lektures are more formal in univercity"
click at [166, 224] on button "Verify" at bounding box center [292, 224] width 381 height 13
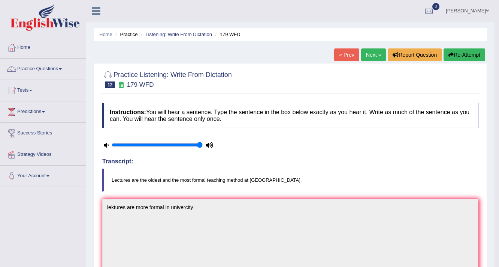
click at [378, 53] on link "Next »" at bounding box center [373, 54] width 25 height 13
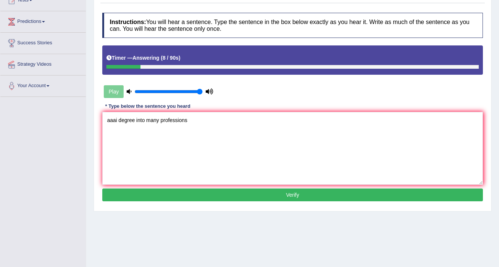
click at [116, 120] on textarea "aaai degree into many professions" at bounding box center [292, 148] width 381 height 73
type textarea "again degree into many professions"
click at [191, 186] on div "Instructions: You will hear a sentence. Type the sentence in the box below exac…" at bounding box center [292, 108] width 385 height 198
click at [234, 194] on button "Verify" at bounding box center [292, 194] width 381 height 13
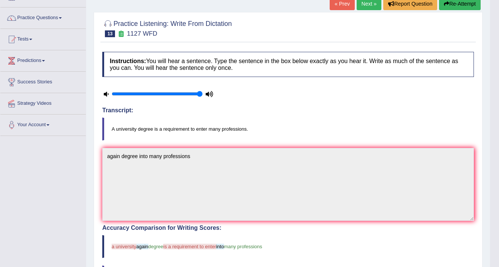
scroll to position [30, 0]
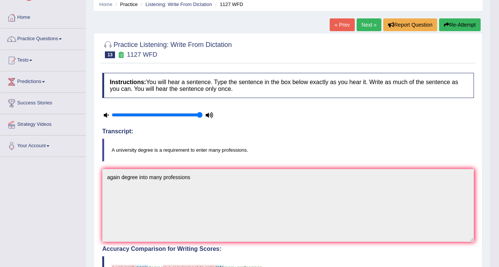
click at [363, 28] on link "Next »" at bounding box center [369, 24] width 25 height 13
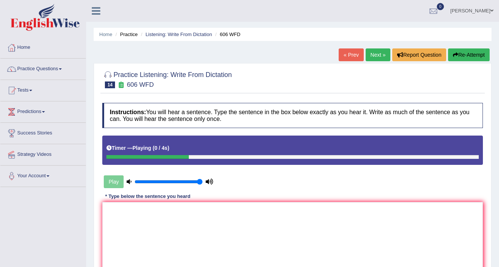
type textarea "s"
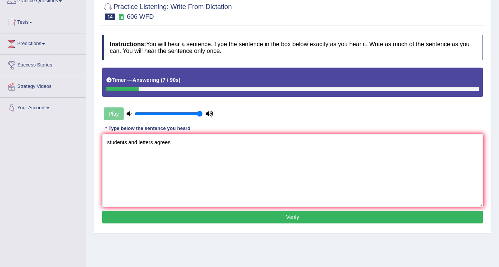
scroll to position [127, 0]
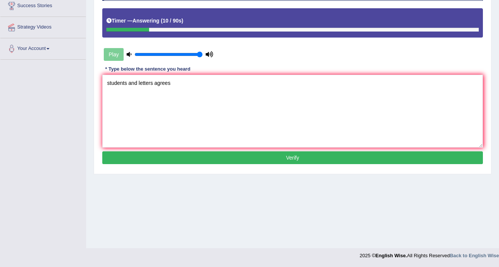
type textarea "students and letters agrees"
click at [142, 157] on button "Verify" at bounding box center [292, 157] width 381 height 13
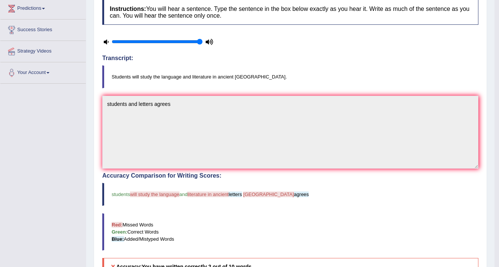
scroll to position [37, 0]
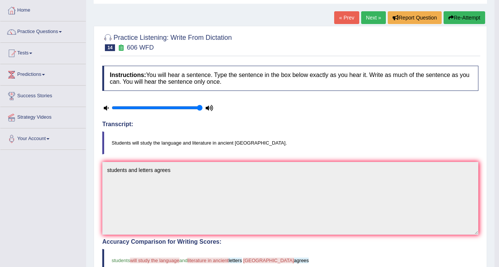
click at [379, 17] on link "Next »" at bounding box center [373, 17] width 25 height 13
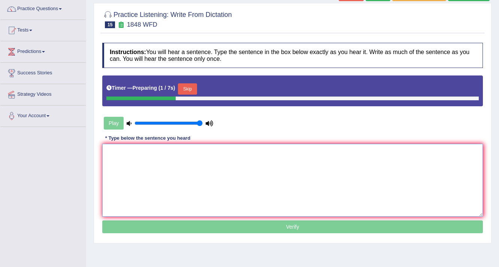
click at [189, 187] on textarea at bounding box center [292, 180] width 381 height 73
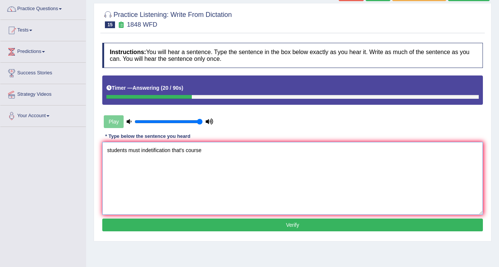
click at [170, 150] on textarea "students must indetification that's course" at bounding box center [292, 178] width 381 height 73
type textarea "students must indetification that's course"
click at [222, 226] on button "Verify" at bounding box center [292, 224] width 381 height 13
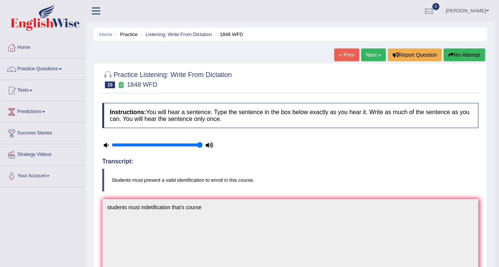
click at [377, 54] on link "Next »" at bounding box center [373, 54] width 25 height 13
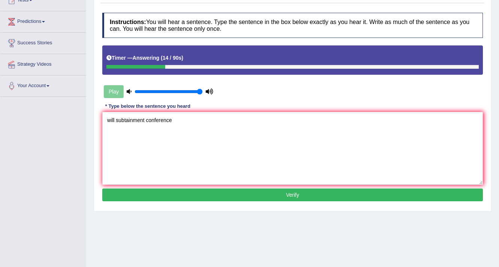
type textarea "will subtainment conference"
click at [200, 195] on button "Verify" at bounding box center [292, 194] width 381 height 13
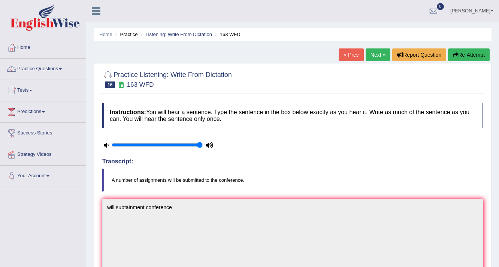
click at [385, 57] on link "Next »" at bounding box center [378, 54] width 25 height 13
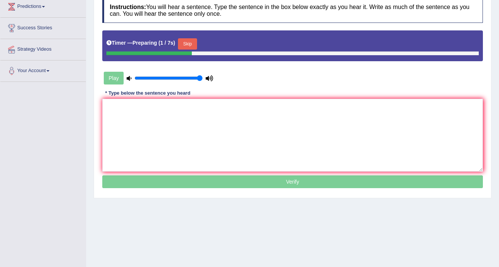
scroll to position [90, 0]
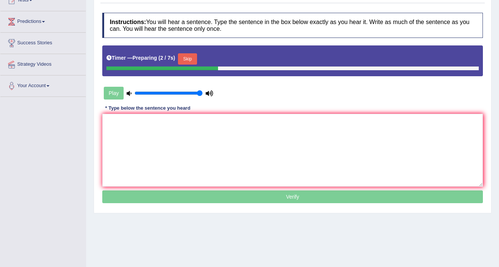
click at [243, 148] on textarea at bounding box center [292, 150] width 381 height 73
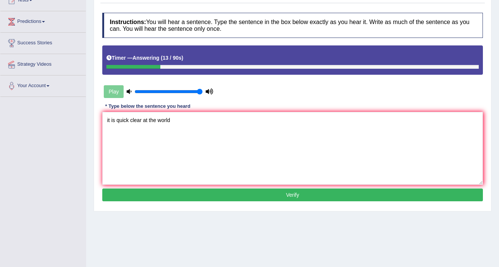
type textarea "it is quick clear at the world"
click at [214, 197] on button "Verify" at bounding box center [292, 194] width 381 height 13
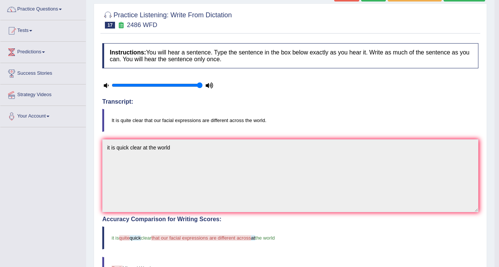
scroll to position [0, 0]
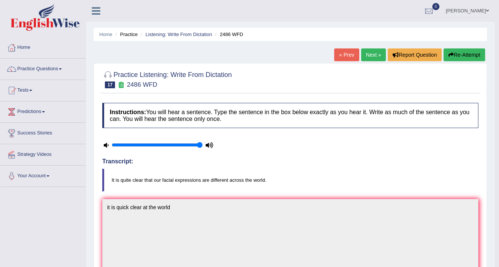
click at [378, 57] on link "Next »" at bounding box center [373, 54] width 25 height 13
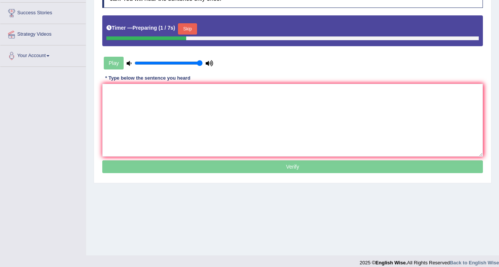
click at [253, 122] on textarea at bounding box center [292, 120] width 381 height 73
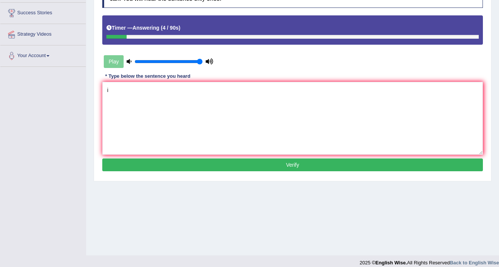
type textarea "i"
click at [248, 109] on textarea "Do buy tommorow" at bounding box center [292, 118] width 381 height 73
type textarea "Do buy tommorow."
click at [213, 165] on button "Verify" at bounding box center [292, 164] width 381 height 13
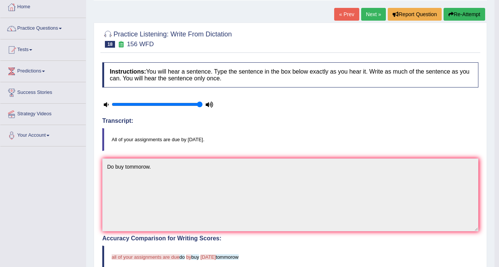
scroll to position [30, 0]
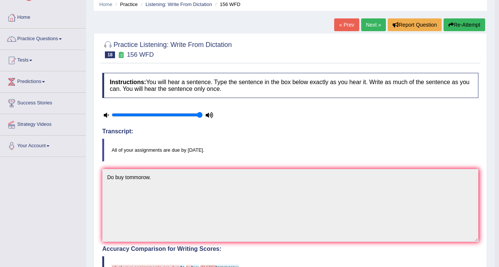
click at [379, 19] on link "Next »" at bounding box center [373, 24] width 25 height 13
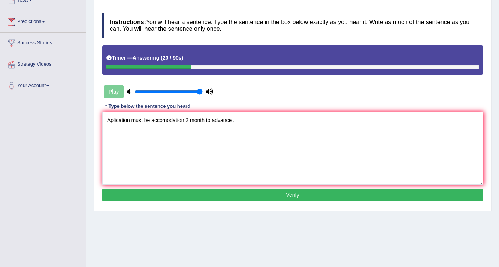
type textarea "Aplication must be accomodation 2 month to advance ."
click at [271, 194] on button "Verify" at bounding box center [292, 194] width 381 height 13
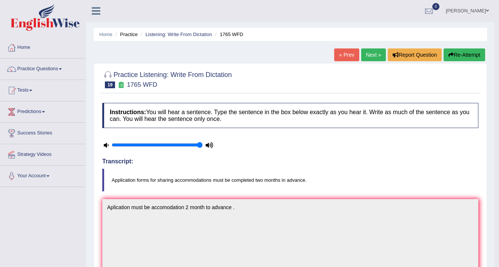
click at [376, 52] on link "Next »" at bounding box center [373, 54] width 25 height 13
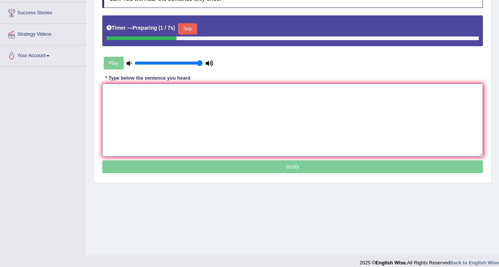
drag, startPoint x: 0, startPoint y: 0, endPoint x: 248, endPoint y: 106, distance: 269.7
click at [248, 106] on textarea at bounding box center [292, 120] width 381 height 73
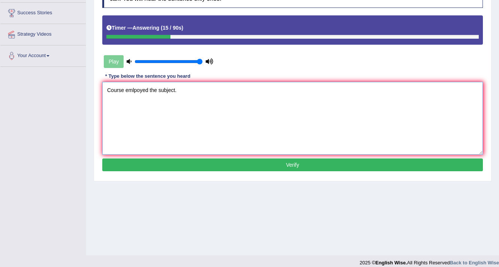
type textarea "Course emlpoyed the subject."
click at [200, 161] on button "Verify" at bounding box center [292, 164] width 381 height 13
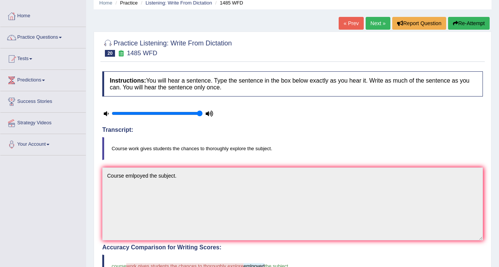
scroll to position [30, 0]
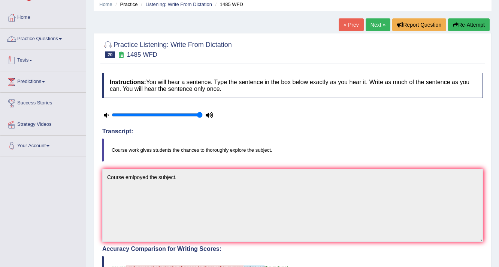
click at [49, 37] on link "Practice Questions" at bounding box center [42, 37] width 85 height 19
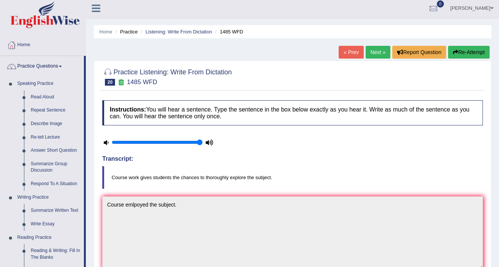
scroll to position [0, 0]
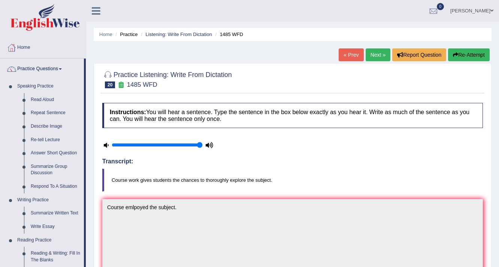
click at [382, 60] on link "Next »" at bounding box center [378, 54] width 25 height 13
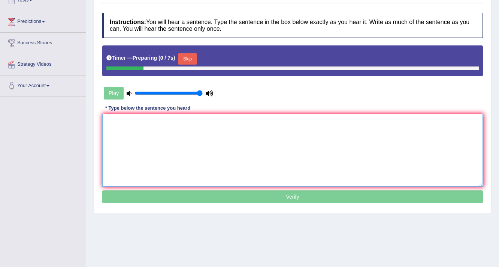
scroll to position [90, 0]
click at [282, 157] on textarea at bounding box center [292, 150] width 381 height 73
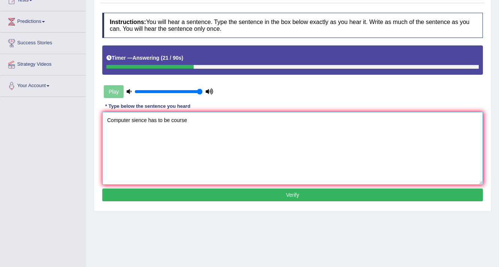
click at [219, 123] on textarea "Computer sience has to be course" at bounding box center [292, 148] width 381 height 73
type textarea "Computer sience has to be course."
click at [258, 196] on button "Verify" at bounding box center [292, 194] width 381 height 13
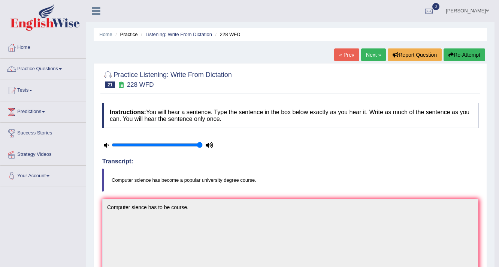
click at [365, 56] on link "Next »" at bounding box center [373, 54] width 25 height 13
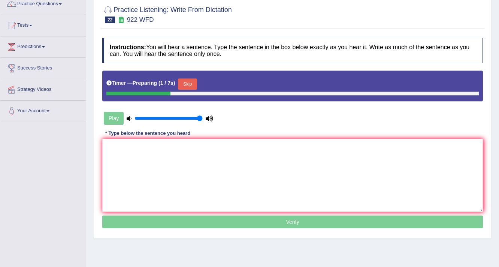
scroll to position [60, 0]
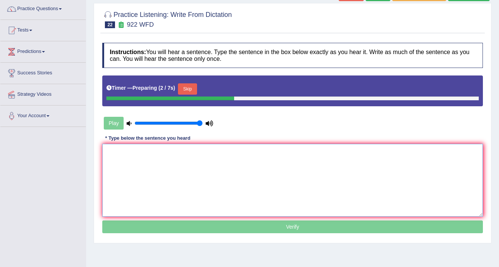
click at [279, 167] on textarea at bounding box center [292, 180] width 381 height 73
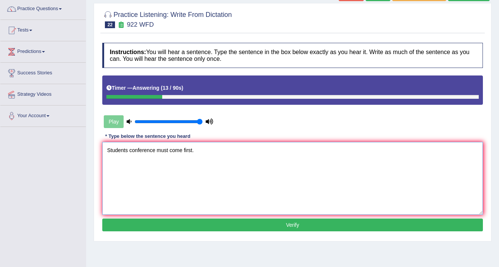
type textarea "Students conference must come first."
click at [293, 221] on button "Verify" at bounding box center [292, 224] width 381 height 13
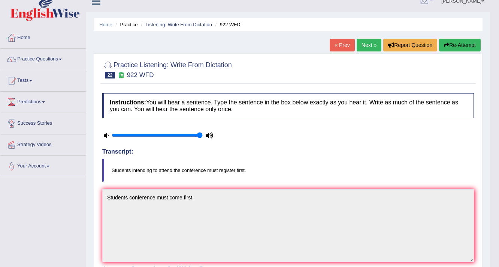
scroll to position [0, 0]
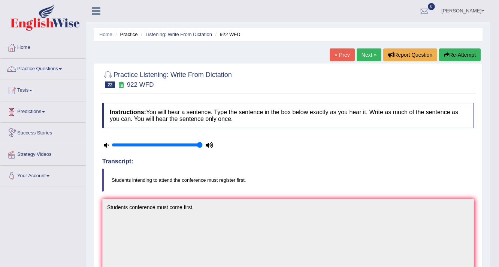
click at [50, 63] on link "Practice Questions" at bounding box center [42, 67] width 85 height 19
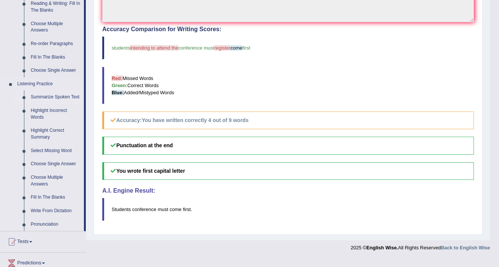
scroll to position [260, 0]
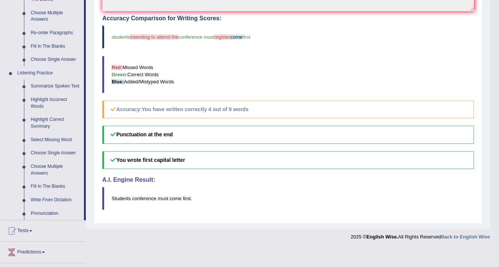
click at [107, 232] on div at bounding box center [245, 234] width 490 height 11
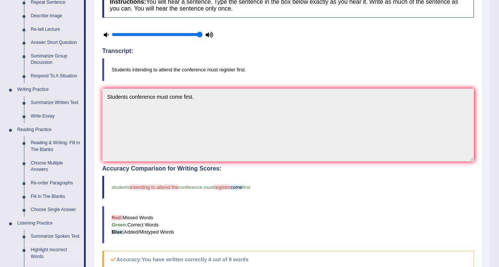
scroll to position [80, 0]
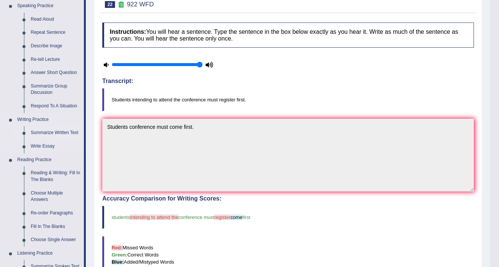
click at [56, 132] on link "Summarize Written Text" at bounding box center [55, 132] width 57 height 13
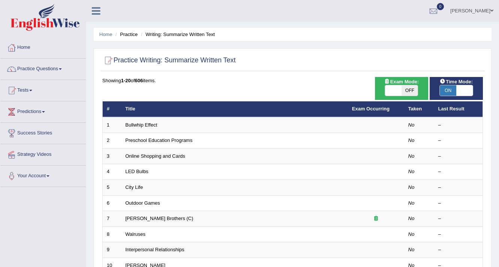
click at [404, 90] on span "OFF" at bounding box center [410, 90] width 16 height 10
checkbox input "true"
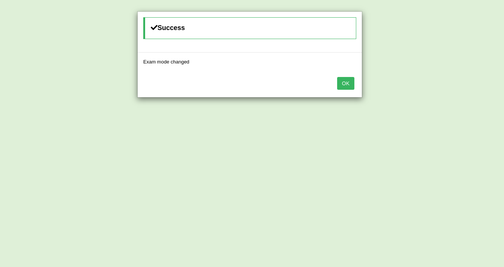
click at [340, 85] on button "OK" at bounding box center [345, 83] width 17 height 13
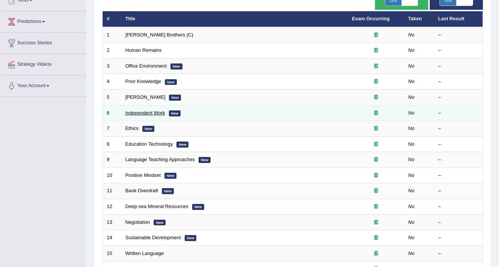
scroll to position [30, 0]
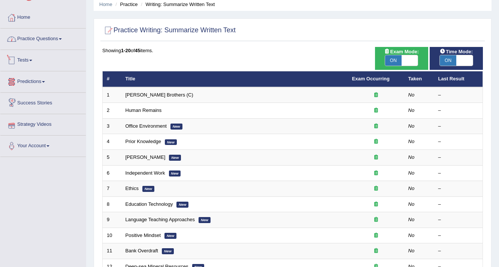
click at [51, 44] on link "Practice Questions" at bounding box center [42, 37] width 85 height 19
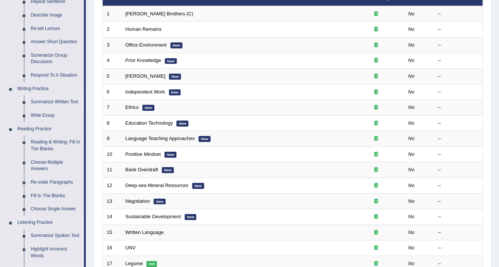
scroll to position [120, 0]
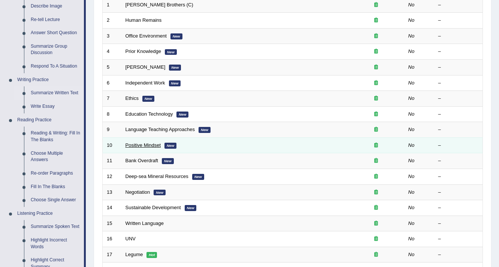
click at [153, 145] on link "Positive Mindset" at bounding box center [144, 145] width 36 height 6
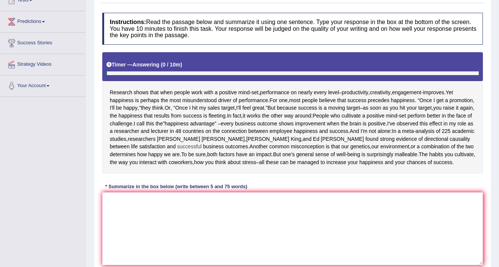
scroll to position [90, 0]
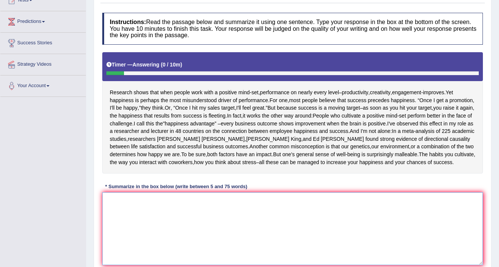
click at [171, 211] on textarea at bounding box center [292, 228] width 381 height 73
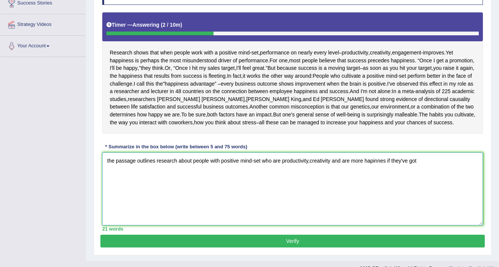
scroll to position [119, 0]
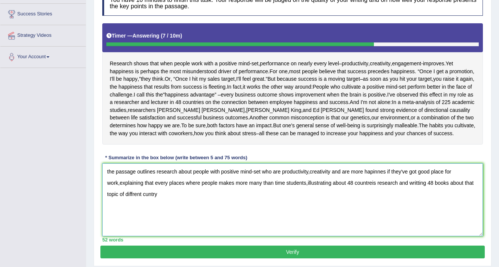
click at [109, 177] on textarea "the passage outlines research about people with positive mind-set who are produ…" at bounding box center [292, 199] width 381 height 73
click at [274, 189] on textarea "The passage outlines research about people with positive mind-set who are produ…" at bounding box center [292, 199] width 381 height 73
click at [178, 204] on textarea "The passage outlines research about people with positive mind-set who are produ…" at bounding box center [292, 199] width 381 height 73
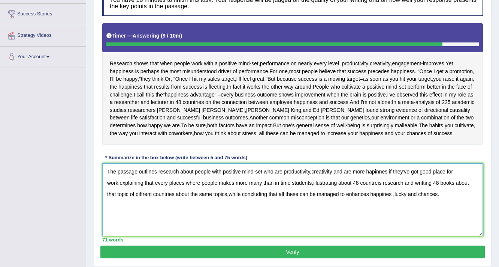
scroll to position [149, 0]
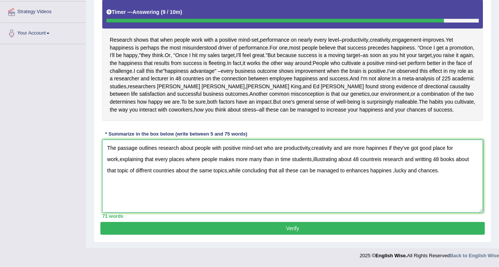
type textarea "The passage outlines research about people with positive mind-set who are produ…"
click at [319, 227] on button "Verify" at bounding box center [292, 228] width 385 height 13
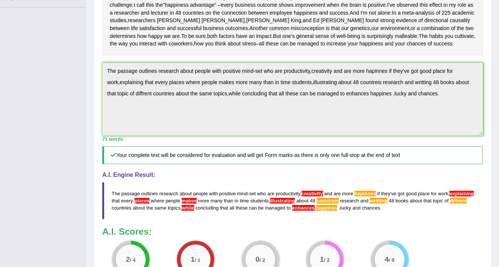
scroll to position [234, 0]
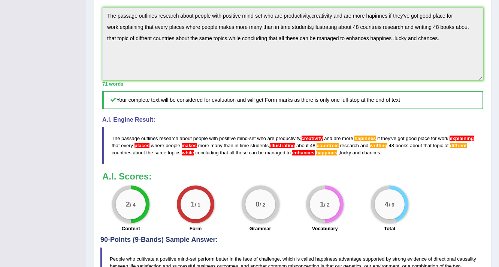
click at [178, 148] on span "people" at bounding box center [173, 145] width 15 height 6
click at [192, 148] on span "makes" at bounding box center [189, 145] width 15 height 6
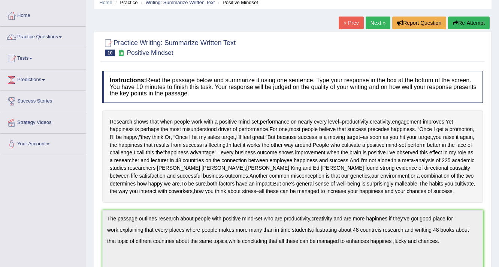
scroll to position [0, 0]
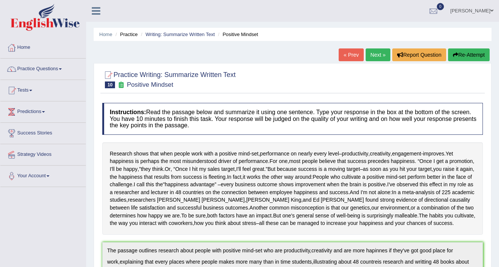
click at [373, 57] on link "Next »" at bounding box center [378, 54] width 25 height 13
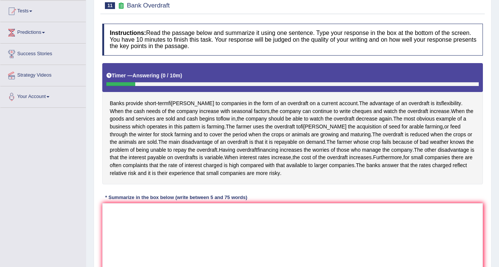
scroll to position [90, 0]
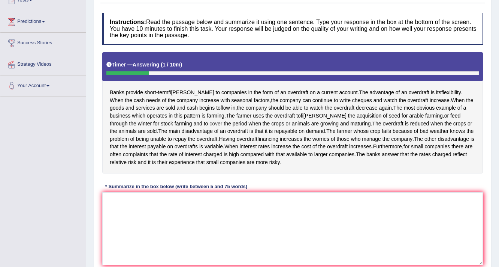
click at [210, 126] on span "cover" at bounding box center [216, 124] width 13 height 8
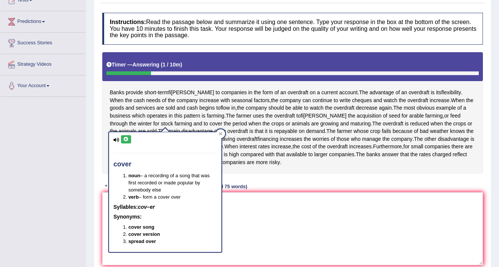
click at [69, 150] on div "Toggle navigation Home Practice Questions Speaking Practice Read Aloud Repeat S…" at bounding box center [249, 112] width 499 height 405
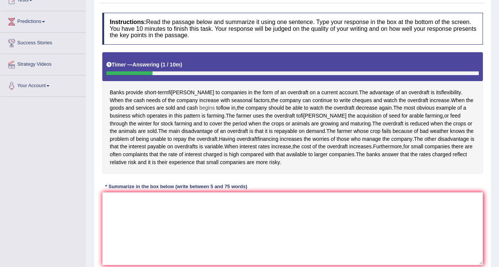
click at [199, 108] on span "begins" at bounding box center [206, 108] width 15 height 8
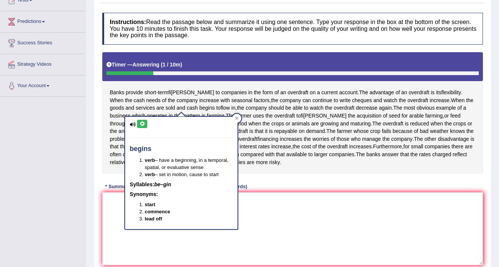
click at [78, 155] on div "Toggle navigation Home Practice Questions Speaking Practice Read Aloud Repeat S…" at bounding box center [249, 112] width 499 height 405
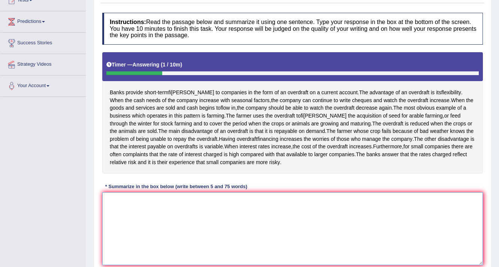
click at [179, 216] on textarea at bounding box center [292, 228] width 381 height 73
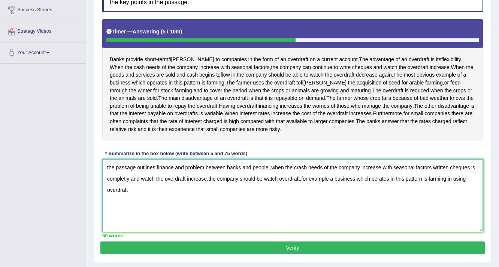
scroll to position [119, 0]
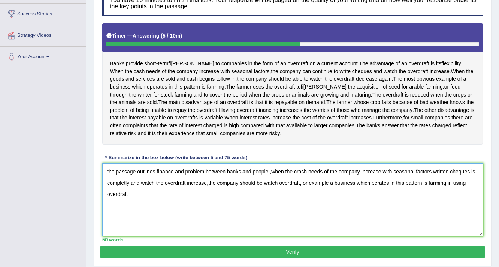
click at [208, 190] on textarea "the passage outlines finance and problem between banks and people ,when the cra…" at bounding box center [292, 199] width 381 height 73
click at [171, 199] on textarea "the passage outlines finance and problem between banks and people ,when the cra…" at bounding box center [292, 199] width 381 height 73
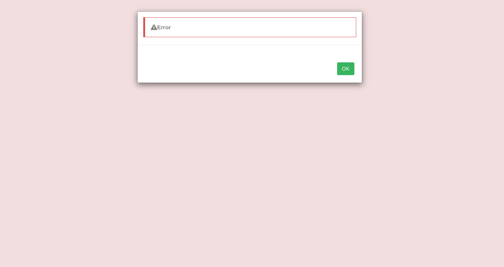
type textarea "the passage outlines finance and problem between banks and people ,when the cra…"
click at [345, 70] on button "OK" at bounding box center [345, 68] width 17 height 13
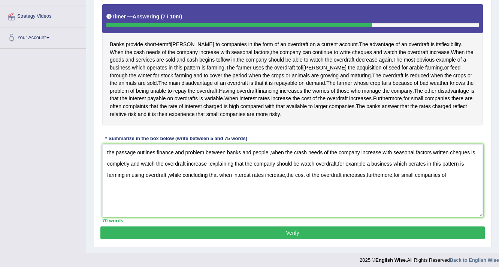
scroll to position [149, 0]
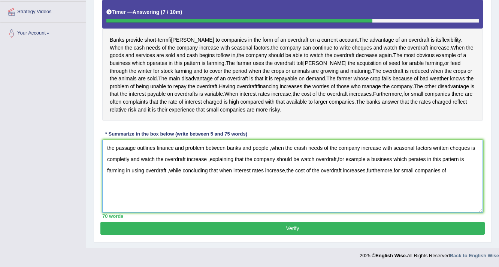
click at [449, 171] on textarea "the passage outlines finance and problem between banks and people ,when the cra…" at bounding box center [292, 175] width 381 height 73
type textarea "the passage outlines finance and problem between banks and people ,when the cra…"
click at [349, 223] on button "Verify" at bounding box center [292, 228] width 385 height 13
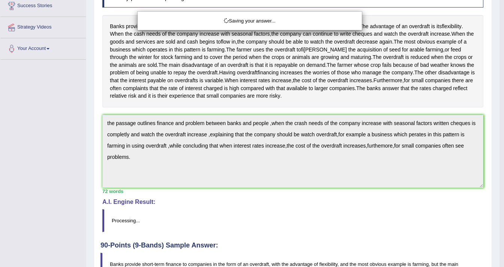
drag, startPoint x: 319, startPoint y: 162, endPoint x: 349, endPoint y: 111, distance: 59.5
click at [349, 111] on div "Saving your answer..." at bounding box center [252, 133] width 504 height 267
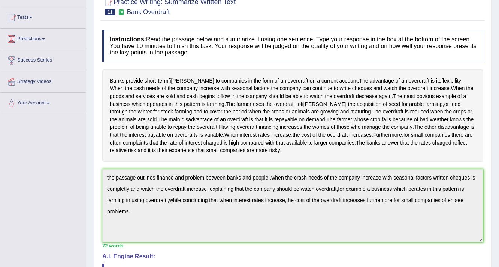
scroll to position [193, 0]
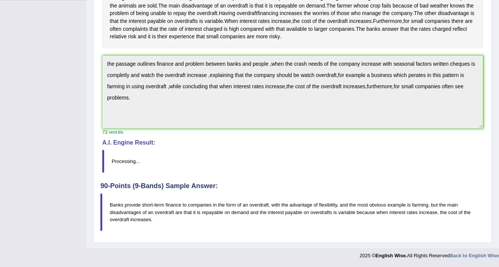
click at [193, 144] on h4 "A.I. Engine Result:" at bounding box center [292, 142] width 381 height 7
drag, startPoint x: 142, startPoint y: 161, endPoint x: 112, endPoint y: 159, distance: 29.7
click at [112, 159] on blockquote "Processing..." at bounding box center [292, 161] width 381 height 23
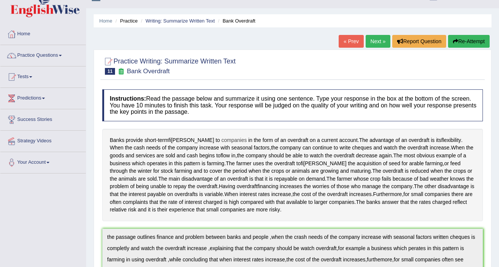
scroll to position [0, 0]
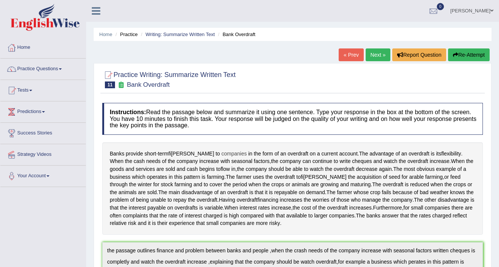
click at [222, 154] on span "companies" at bounding box center [234, 154] width 25 height 8
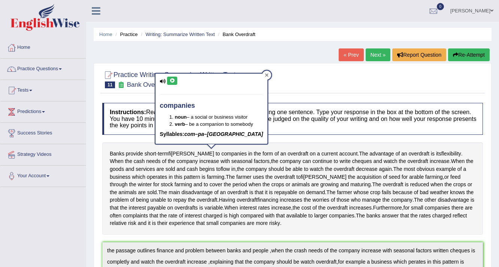
click at [265, 75] on icon at bounding box center [267, 75] width 4 height 4
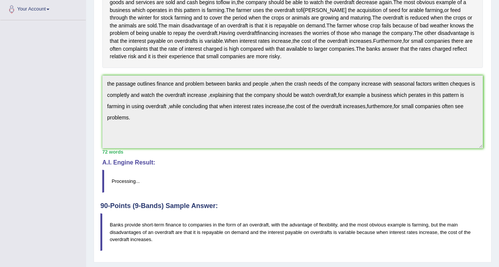
scroll to position [180, 0]
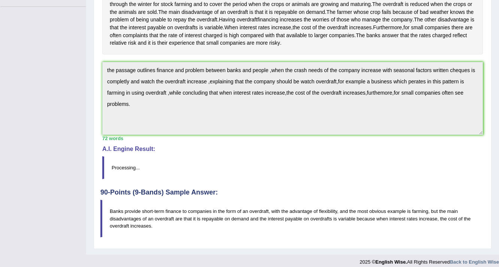
click at [319, 159] on div "A.I. Engine Result: Processing..." at bounding box center [292, 161] width 381 height 33
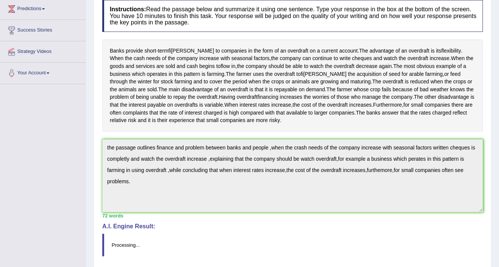
scroll to position [0, 0]
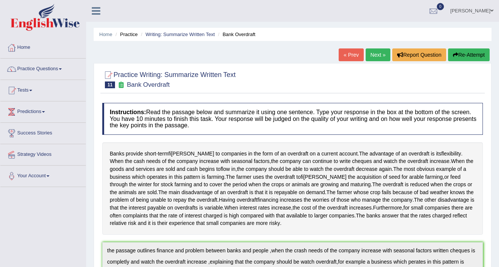
click at [387, 49] on link "Next »" at bounding box center [378, 54] width 25 height 13
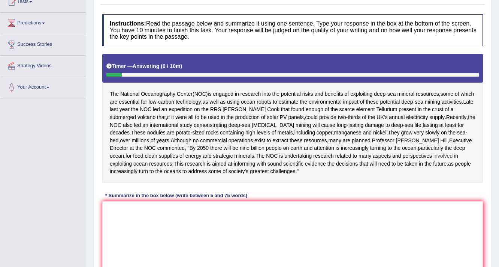
scroll to position [120, 0]
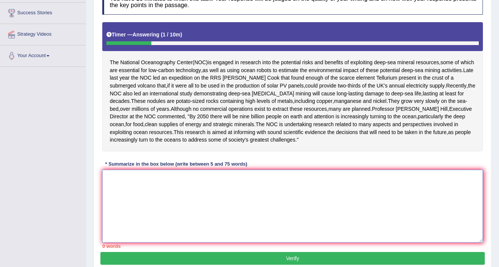
click at [200, 211] on textarea at bounding box center [292, 205] width 381 height 73
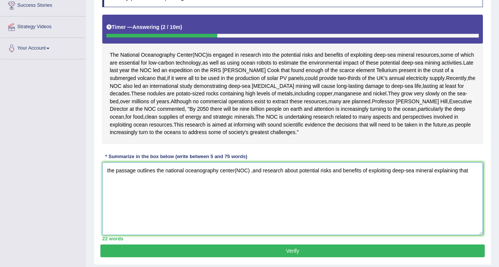
scroll to position [134, 0]
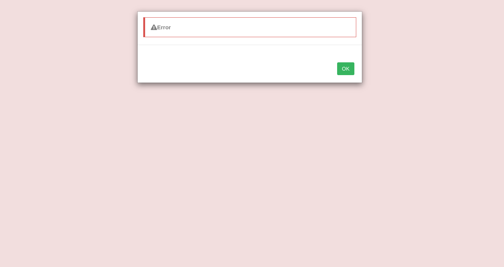
click at [340, 66] on button "OK" at bounding box center [345, 68] width 17 height 13
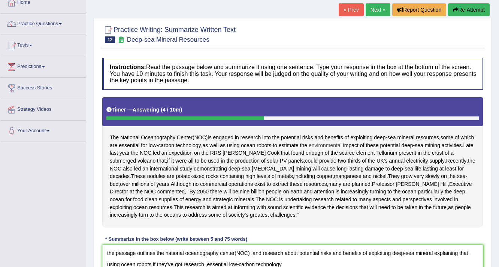
scroll to position [44, 0]
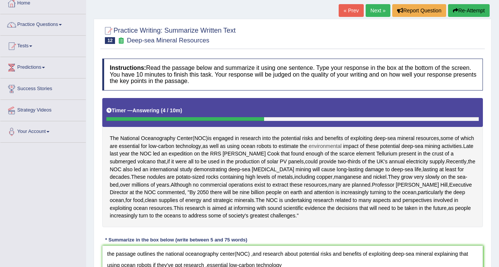
click at [339, 148] on span "environmental" at bounding box center [325, 146] width 33 height 8
click at [351, 121] on div at bounding box center [348, 123] width 9 height 9
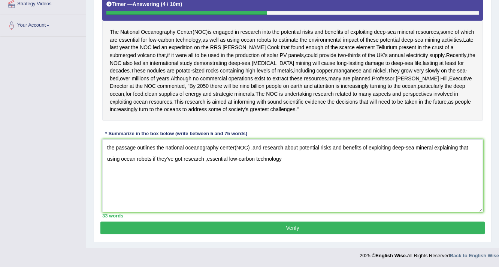
scroll to position [164, 0]
click at [309, 175] on textarea "the passage outlines the national oceanography center(NOC) ,and research about …" at bounding box center [292, 175] width 381 height 73
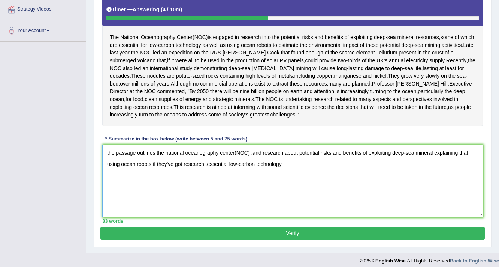
scroll to position [134, 0]
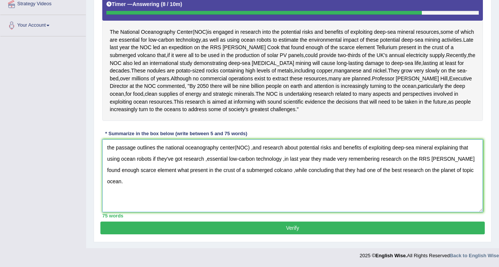
type textarea "the passage outlines the national oceanography center(NOC) ,and research about …"
click at [300, 228] on button "Verify" at bounding box center [292, 227] width 385 height 13
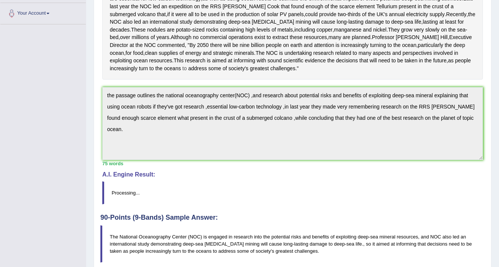
scroll to position [208, 0]
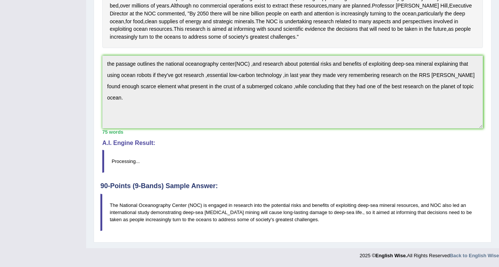
click at [216, 150] on blockquote "Processing..." at bounding box center [292, 161] width 381 height 23
